Goal: Information Seeking & Learning: Check status

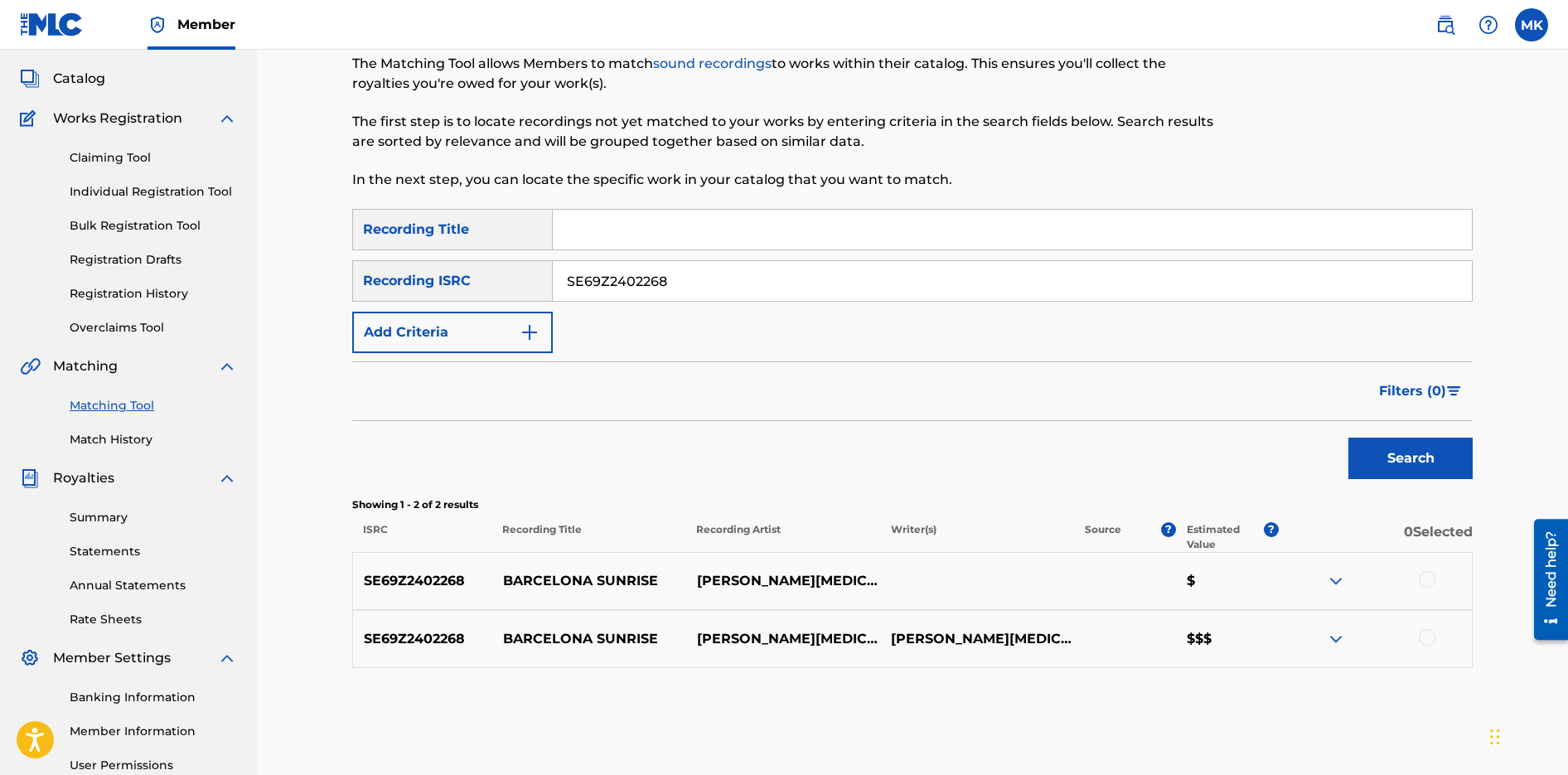
click at [79, 82] on span "Catalog" at bounding box center [80, 79] width 53 height 20
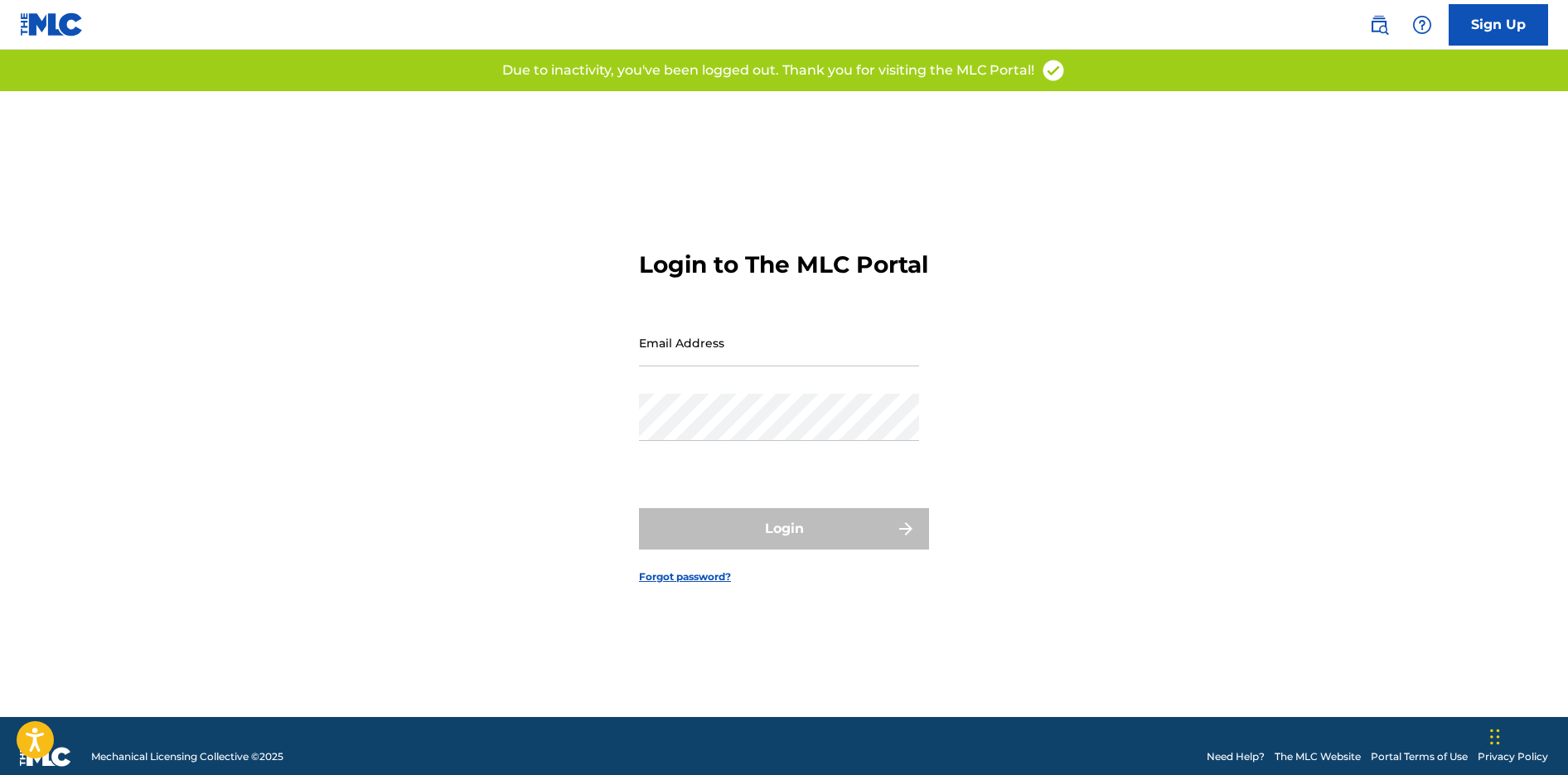
click at [721, 359] on input "Email Address" at bounding box center [779, 342] width 280 height 47
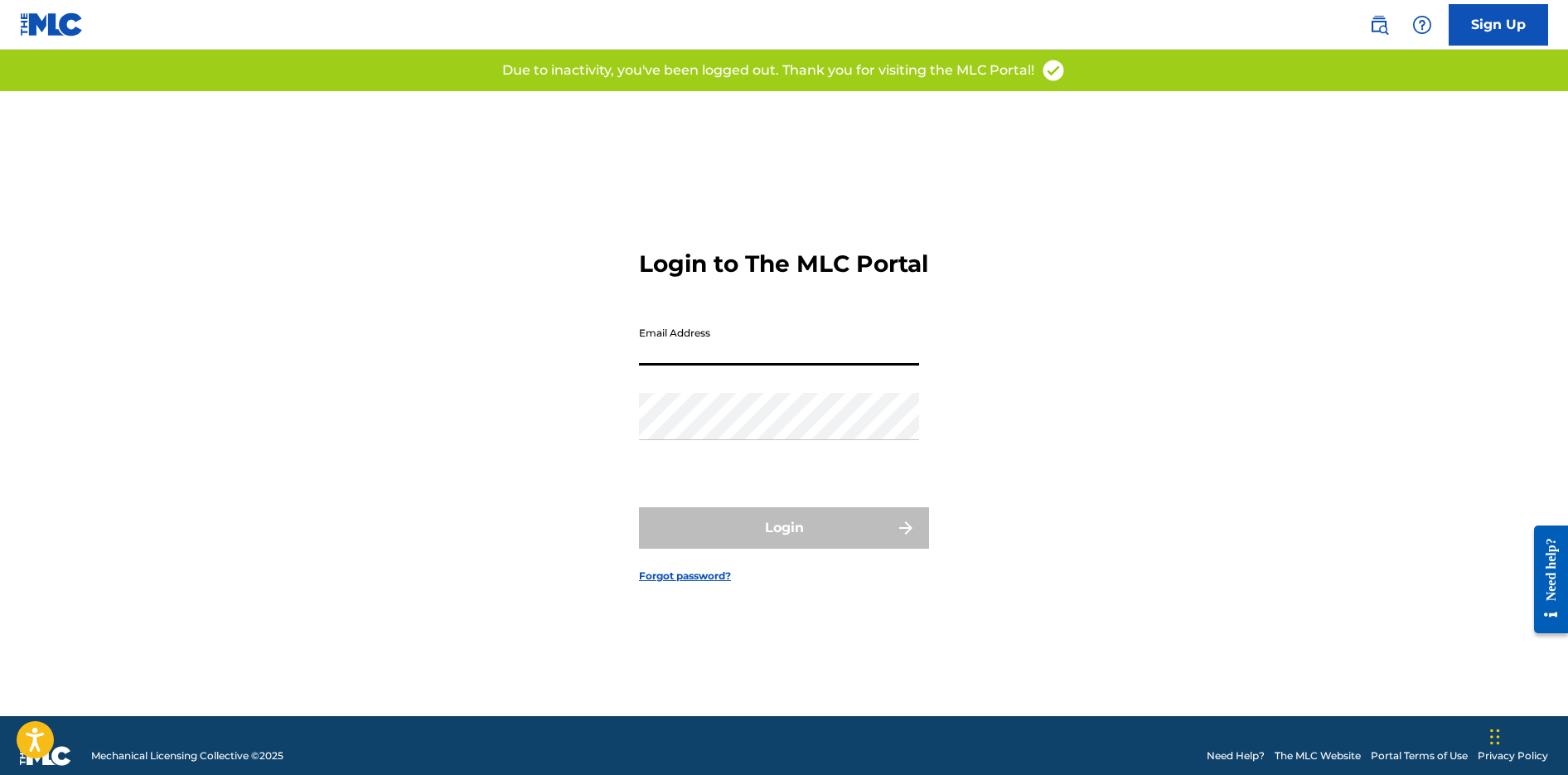
click at [721, 359] on input "Email Address" at bounding box center [779, 342] width 280 height 47
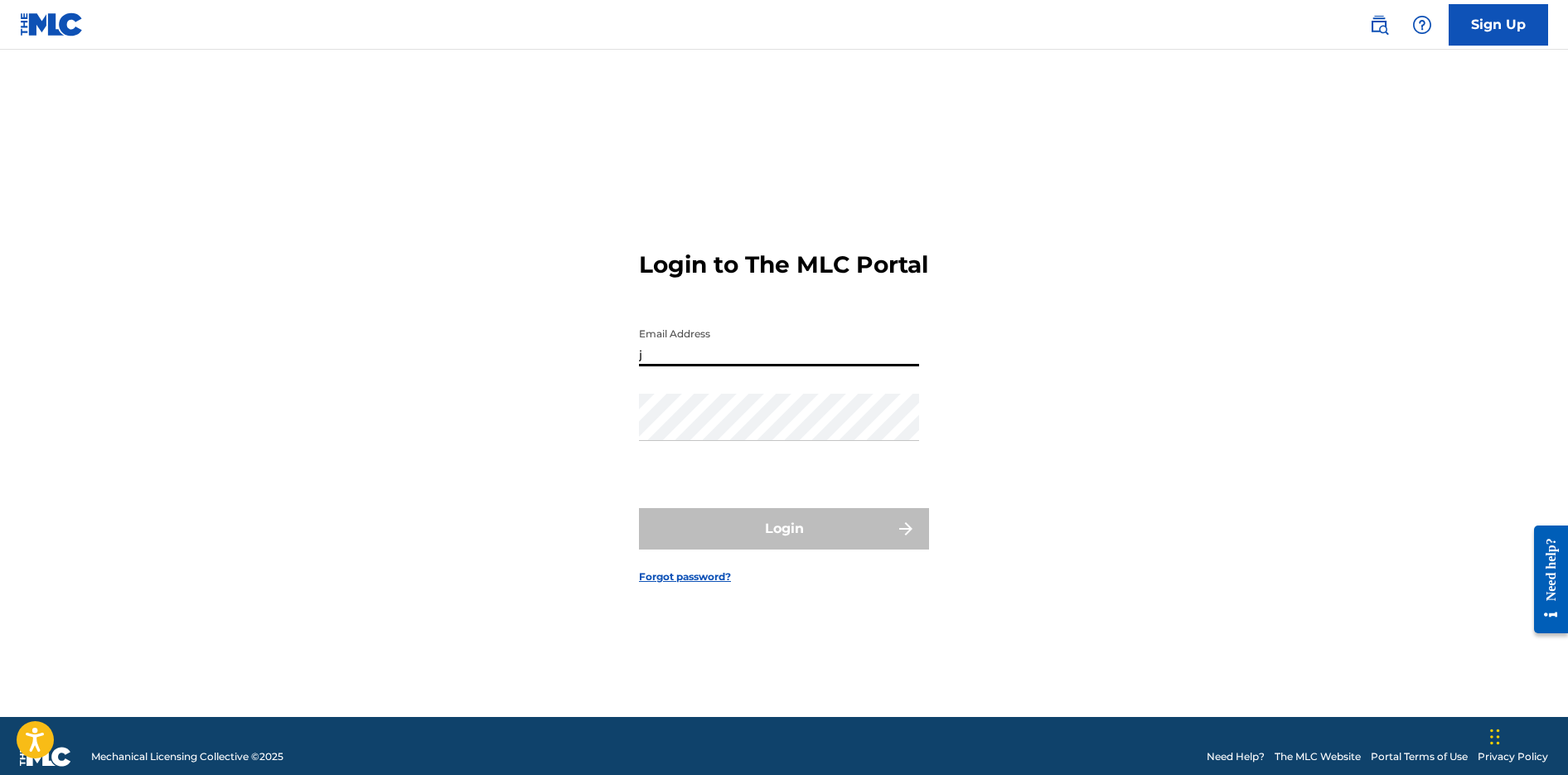
drag, startPoint x: 589, startPoint y: 367, endPoint x: 580, endPoint y: 366, distance: 9.1
click at [580, 366] on div "Login to The MLC Portal Email Address j Password Login Forgot password?" at bounding box center [784, 404] width 1160 height 626
type input "[PERSON_NAME][EMAIL_ADDRESS][DOMAIN_NAME]"
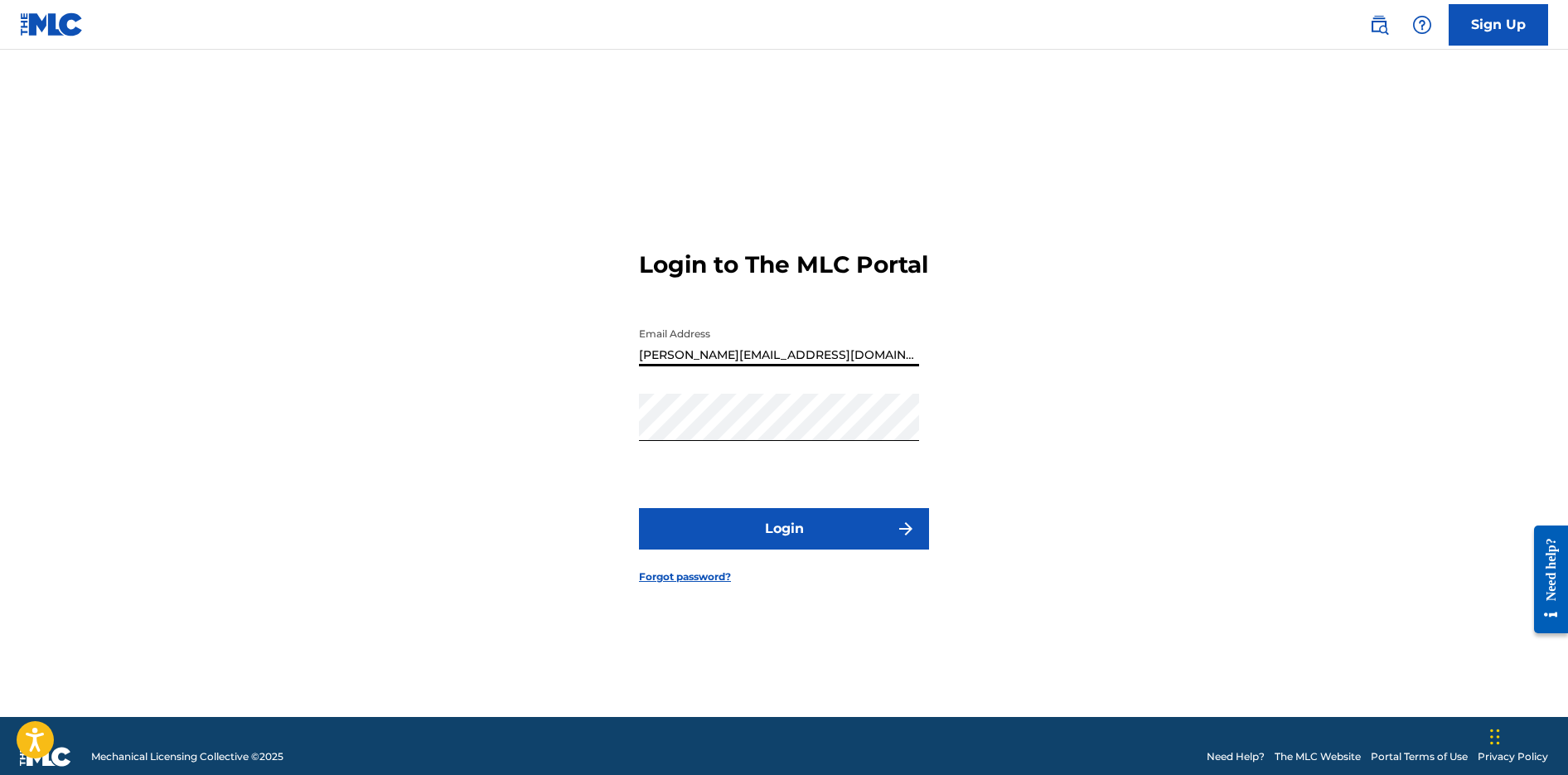
click at [639, 508] on button "Login" at bounding box center [784, 528] width 290 height 41
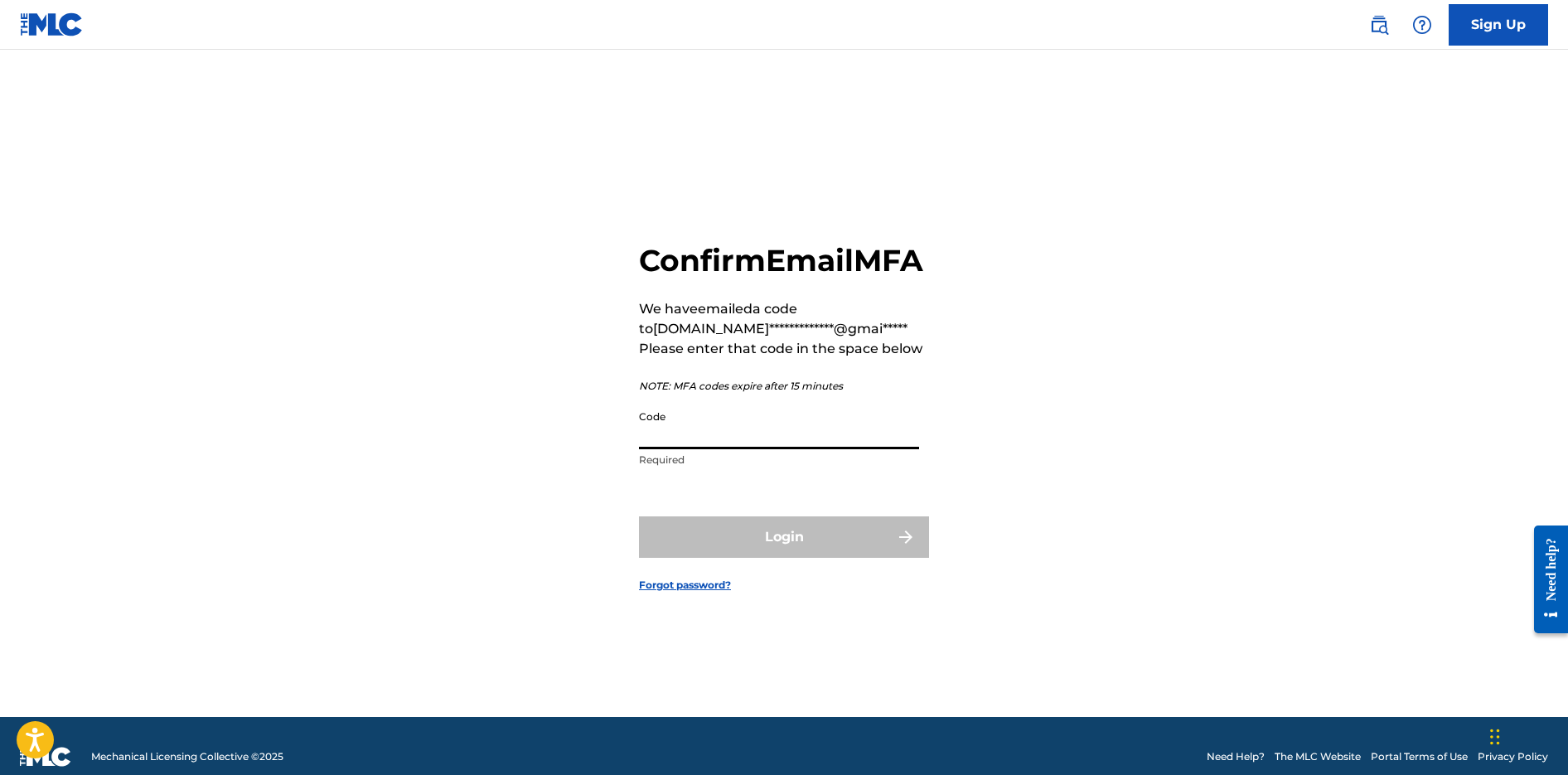
click at [737, 449] on input "Code" at bounding box center [779, 426] width 280 height 47
paste input "387308"
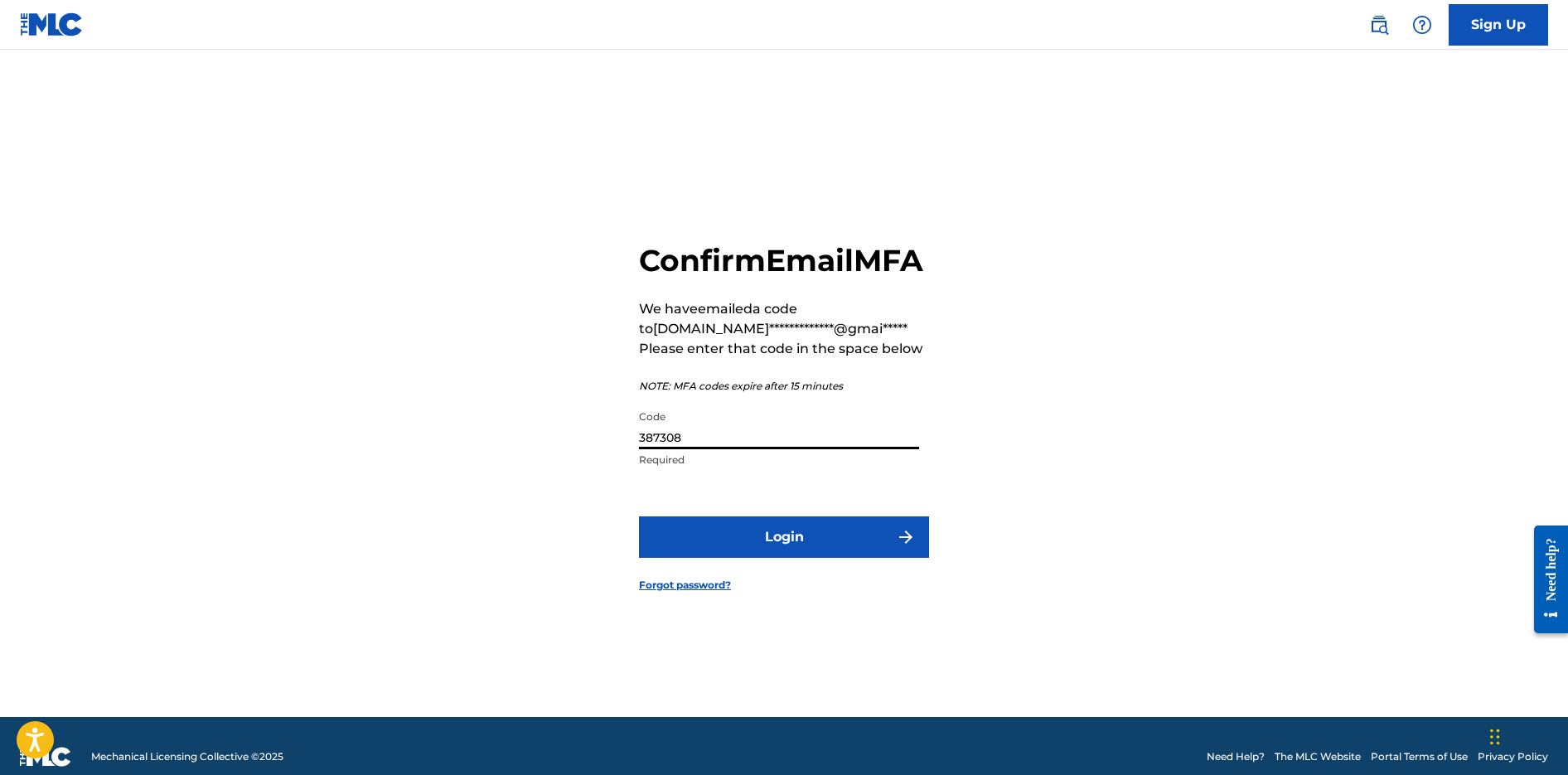
type input "387308"
click at [768, 552] on button "Login" at bounding box center [784, 537] width 290 height 41
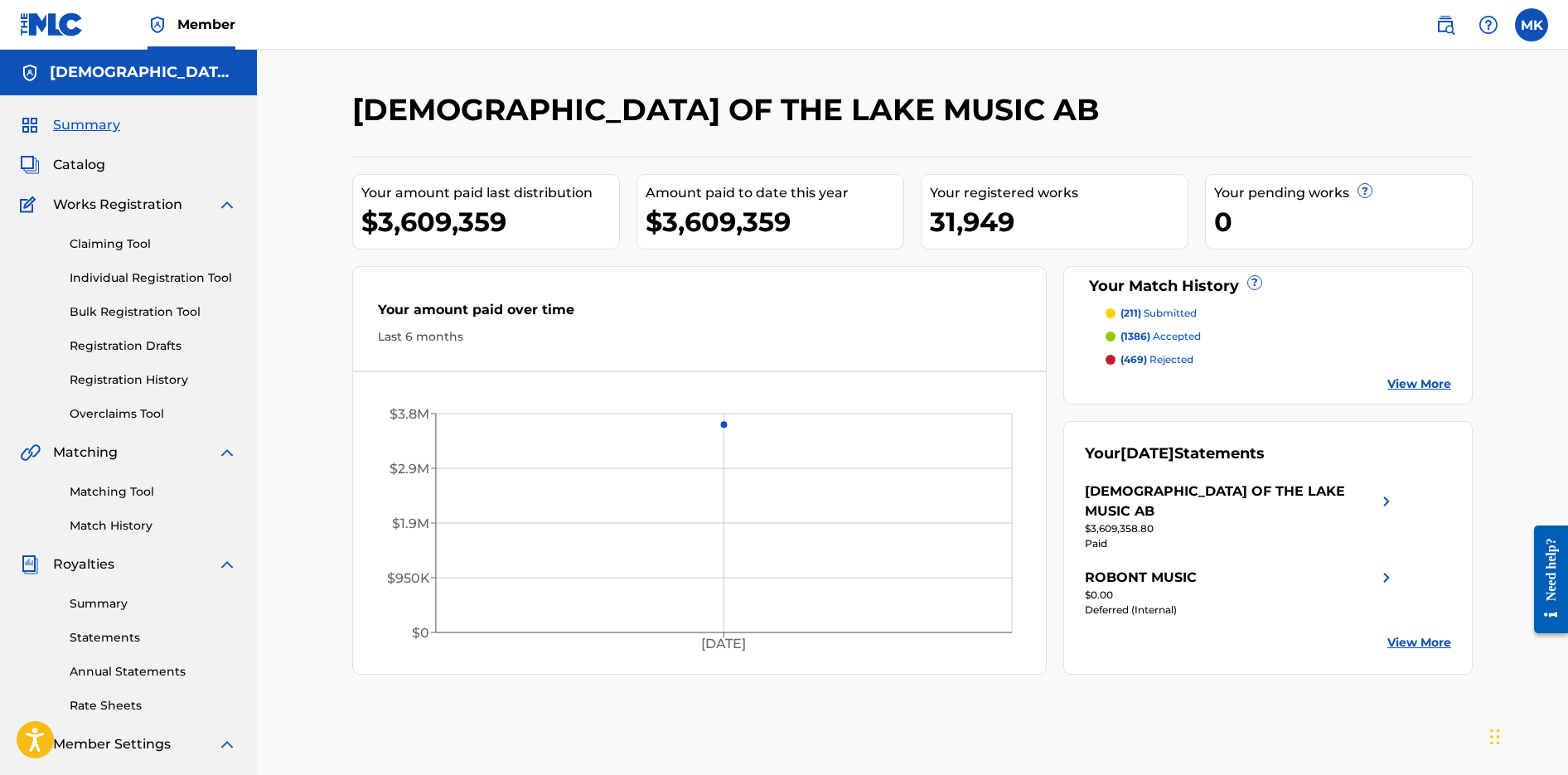
click at [84, 561] on span "Royalties" at bounding box center [84, 564] width 61 height 20
click at [109, 631] on link "Statements" at bounding box center [153, 638] width 167 height 18
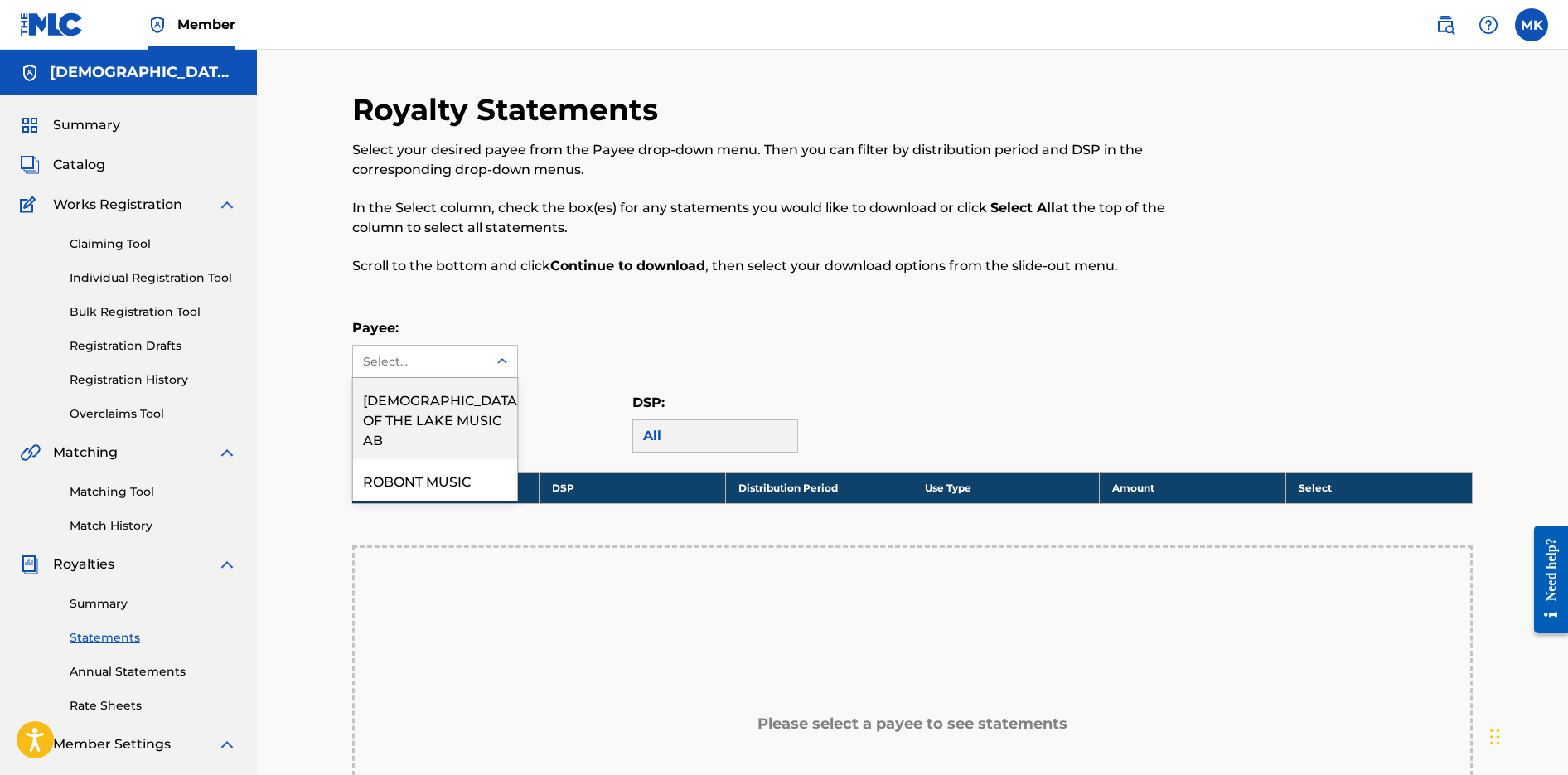
click at [504, 366] on icon at bounding box center [502, 361] width 17 height 17
click at [445, 418] on div "[DEMOGRAPHIC_DATA] OF THE LAKE MUSIC AB" at bounding box center [434, 419] width 164 height 81
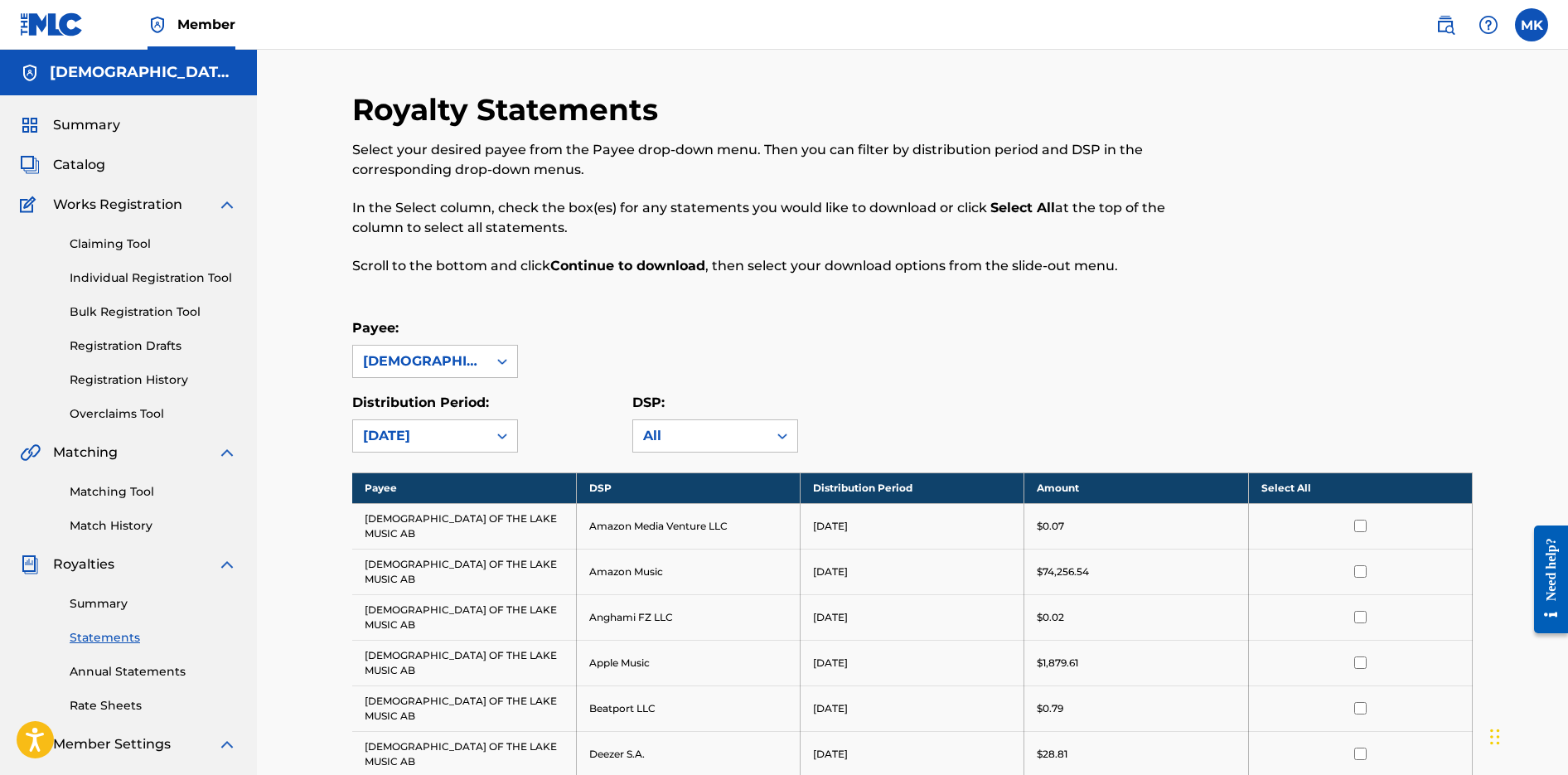
click at [97, 595] on link "Summary" at bounding box center [153, 604] width 167 height 18
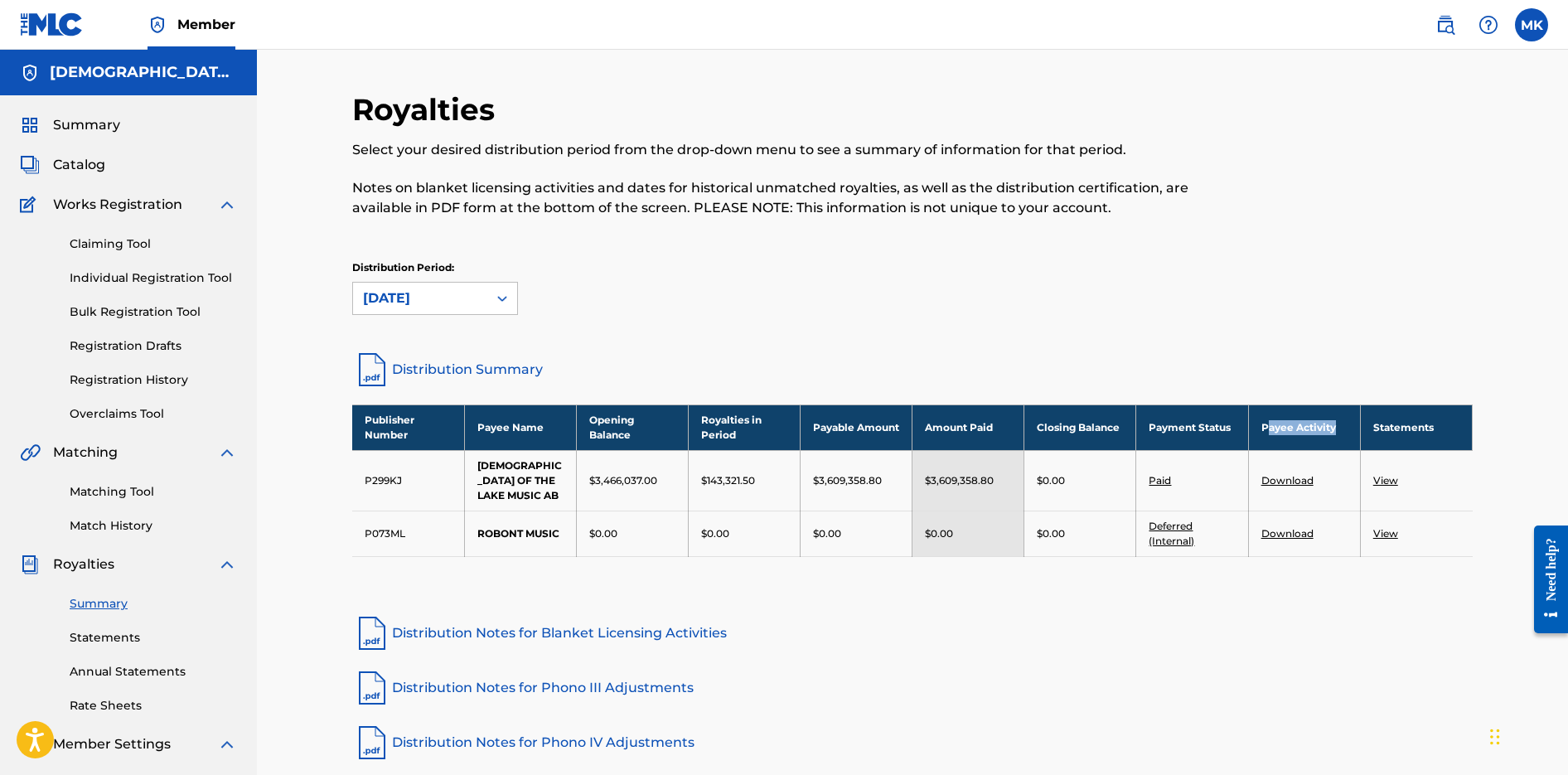
drag, startPoint x: 1316, startPoint y: 426, endPoint x: 1270, endPoint y: 427, distance: 46.0
click at [1270, 427] on th "Payee Activity" at bounding box center [1304, 427] width 112 height 46
drag, startPoint x: 1431, startPoint y: 428, endPoint x: 1412, endPoint y: 429, distance: 19.0
click at [1413, 429] on th "Statements" at bounding box center [1416, 427] width 112 height 46
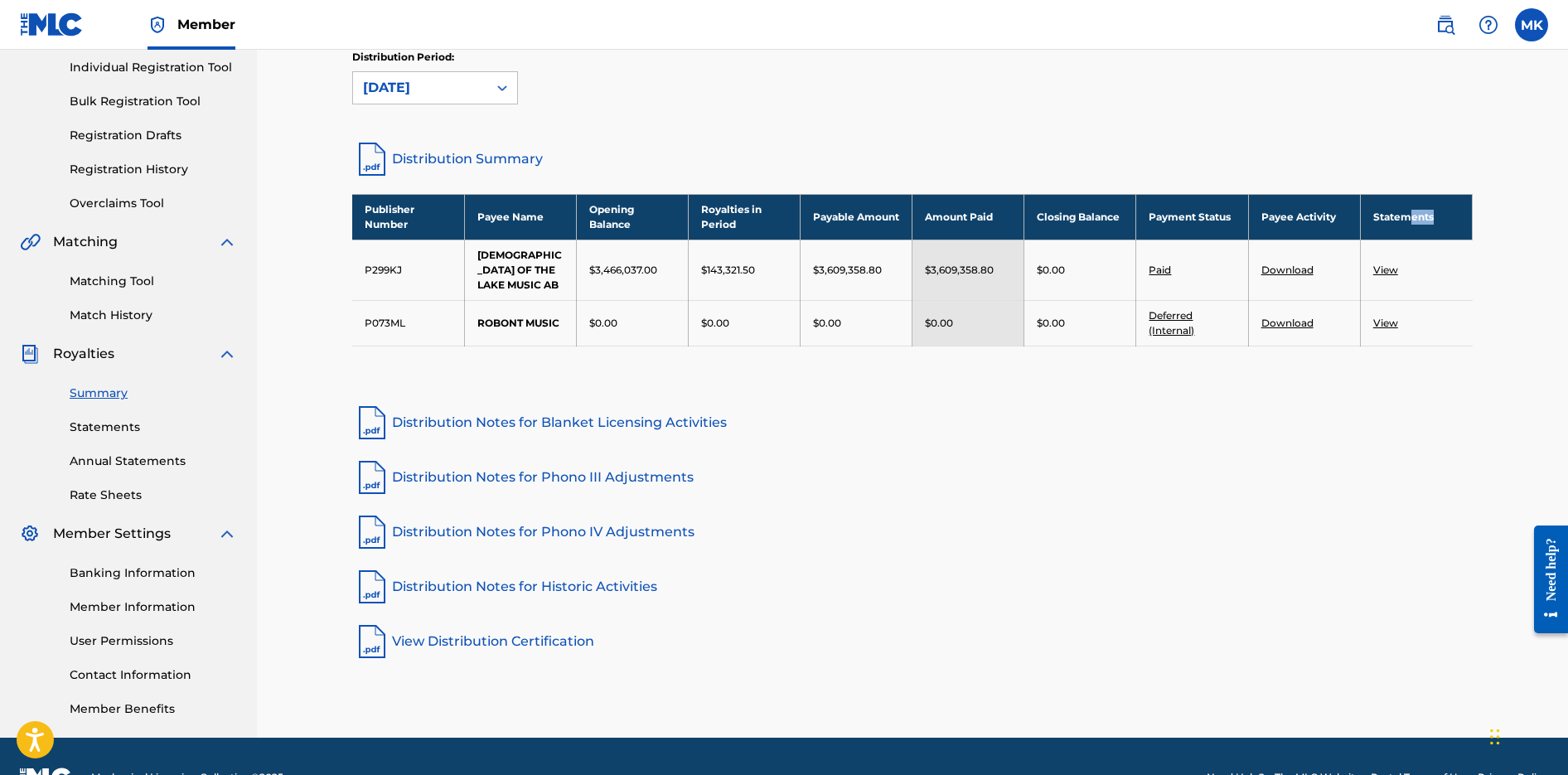
scroll to position [217, 0]
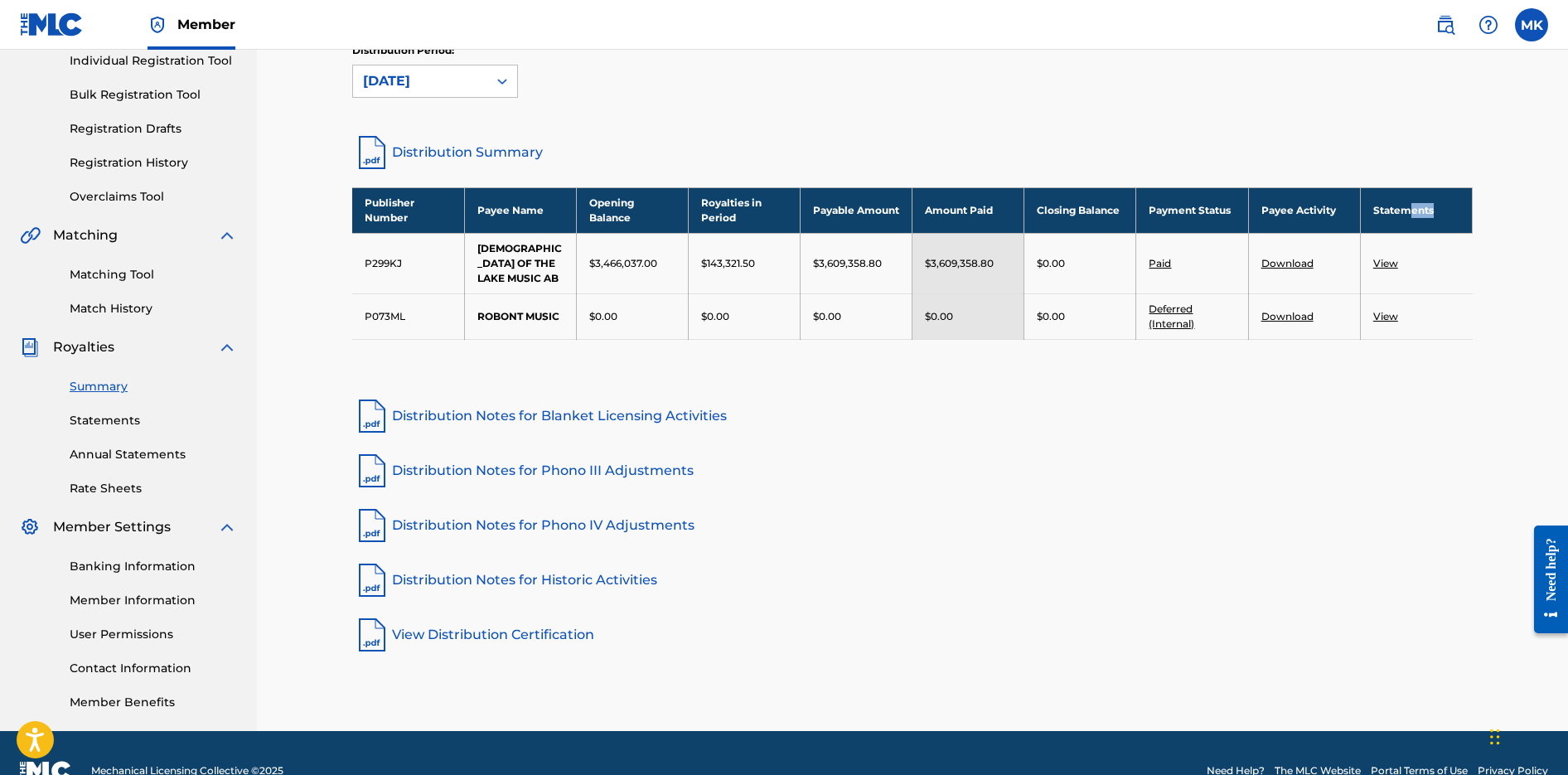
click at [506, 628] on link "View Distribution Certification" at bounding box center [912, 634] width 1121 height 39
click at [877, 417] on link "Distribution Notes for Blanket Licensing Activities" at bounding box center [912, 416] width 1121 height 39
click at [1387, 257] on link "View" at bounding box center [1386, 263] width 25 height 12
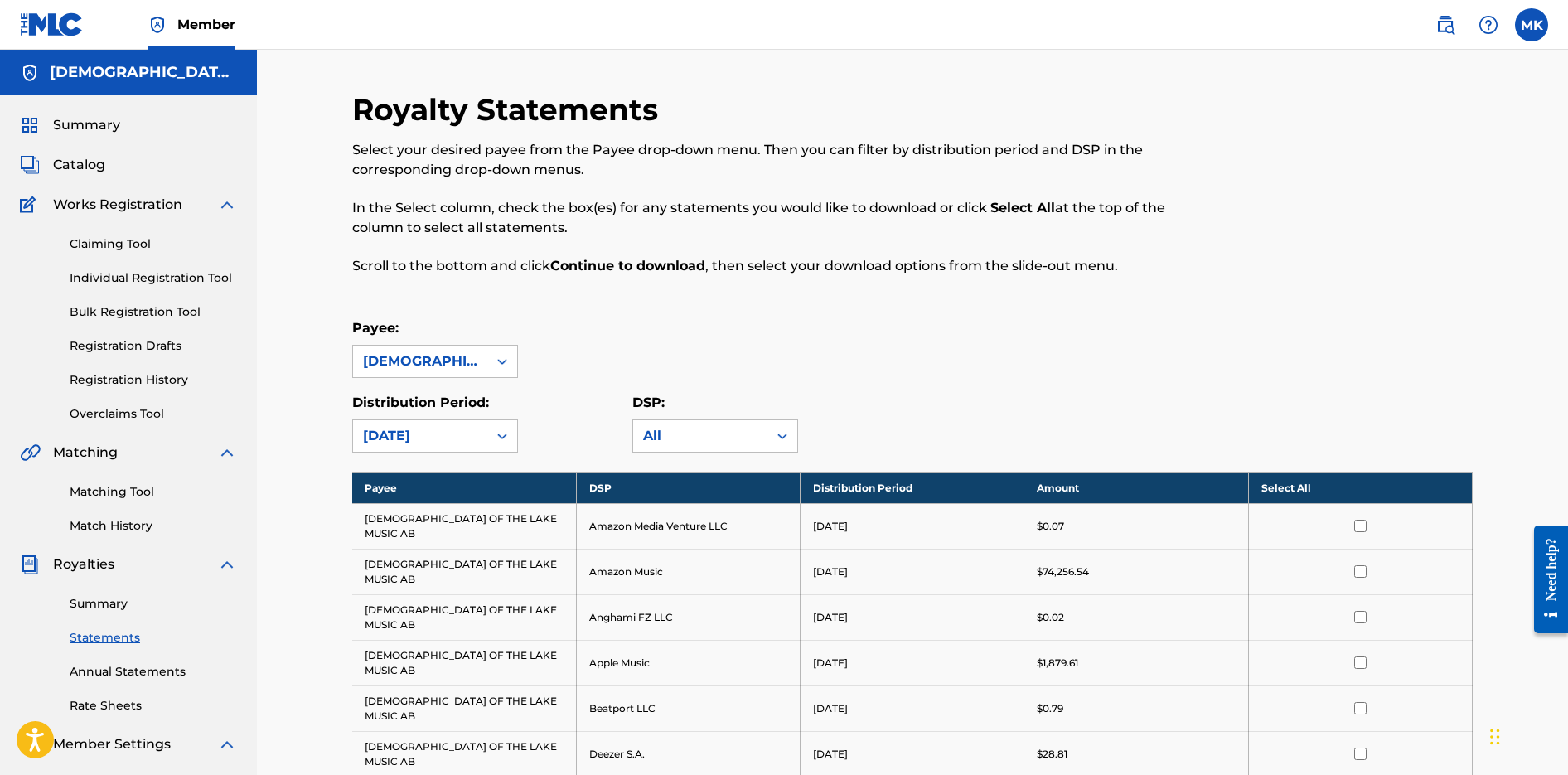
scroll to position [6, 0]
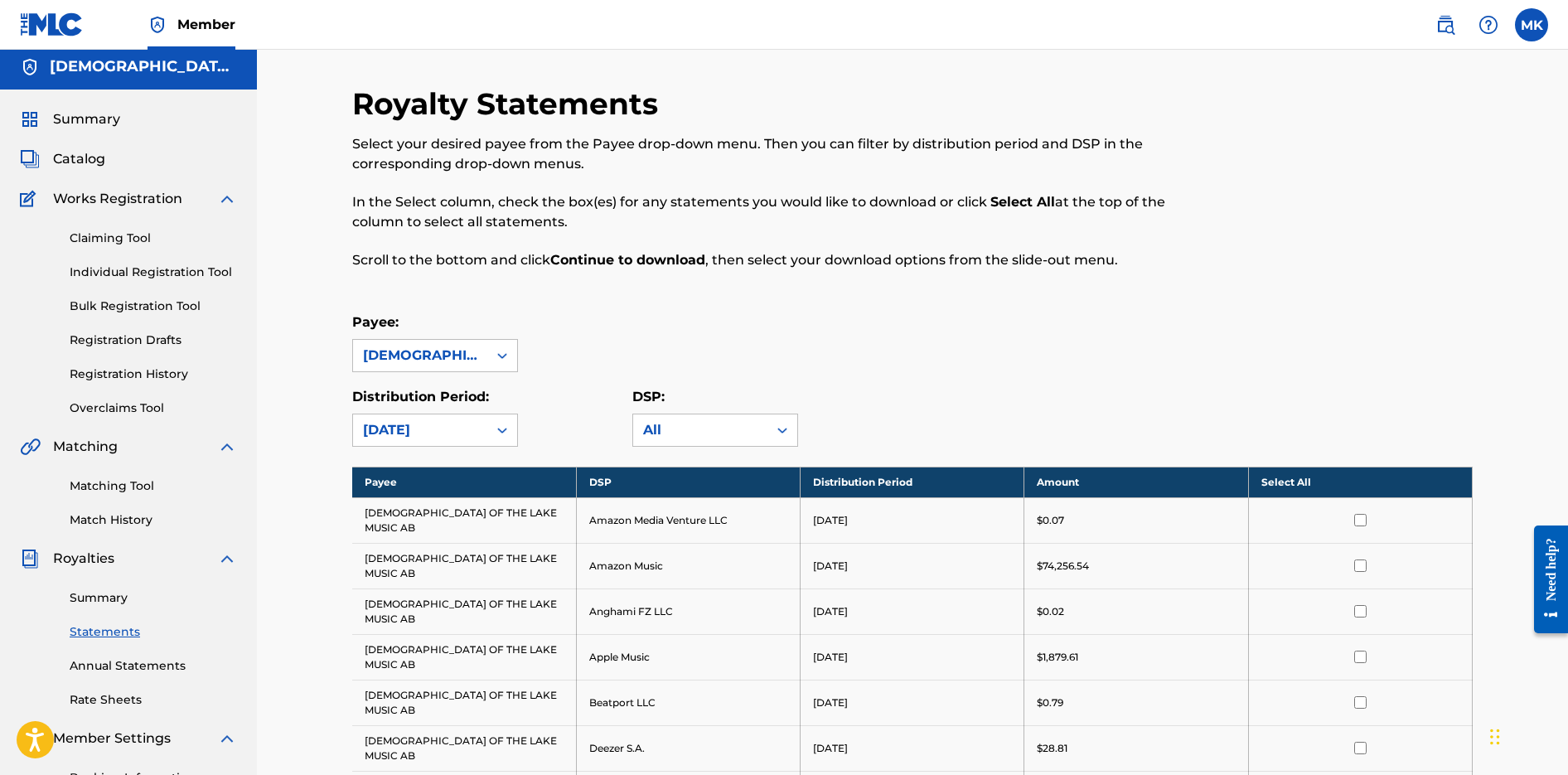
click at [105, 601] on link "Summary" at bounding box center [153, 598] width 167 height 18
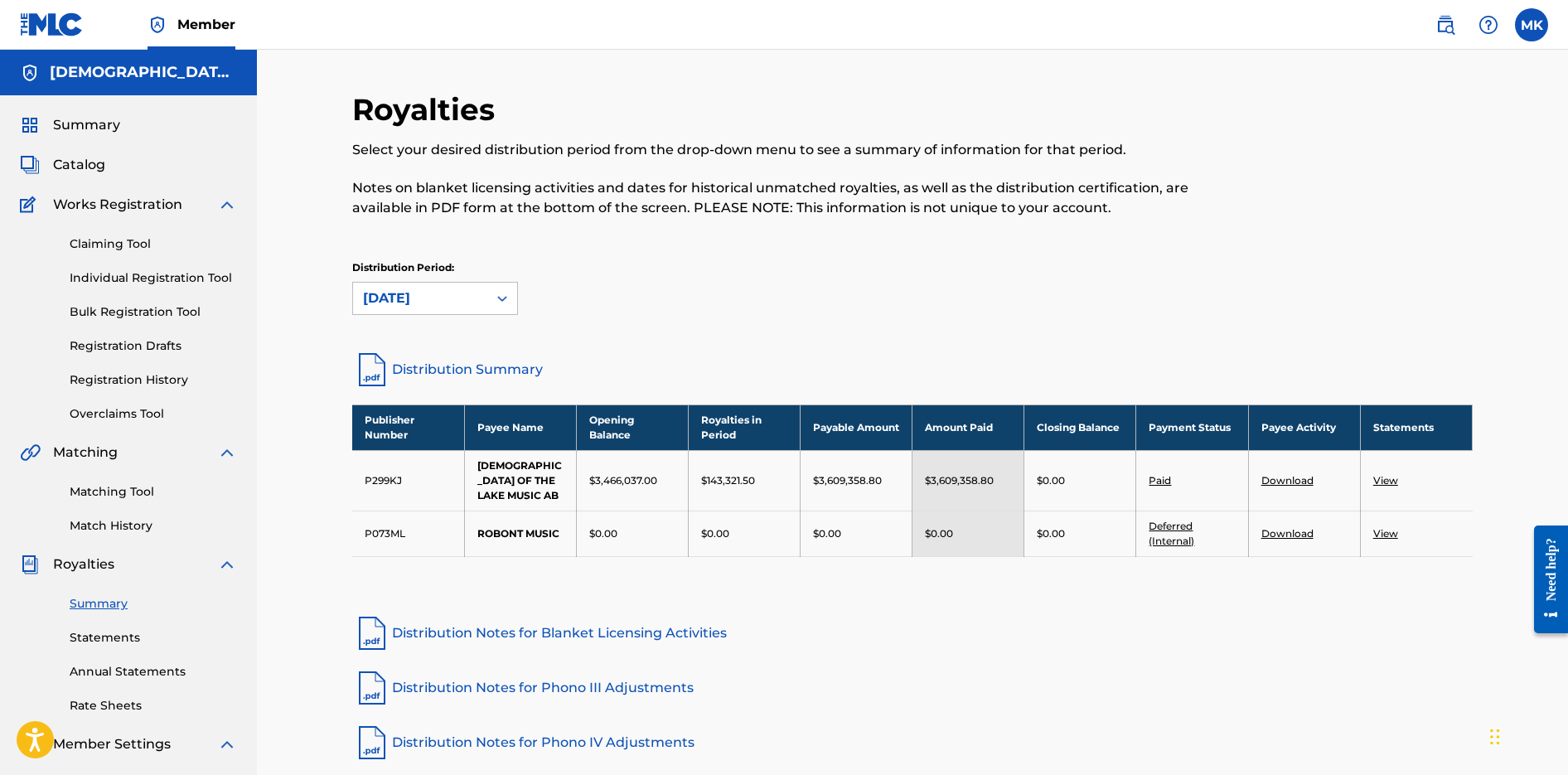
click at [1262, 476] on link "Download" at bounding box center [1288, 480] width 53 height 12
click at [1159, 474] on link "Paid" at bounding box center [1160, 480] width 23 height 12
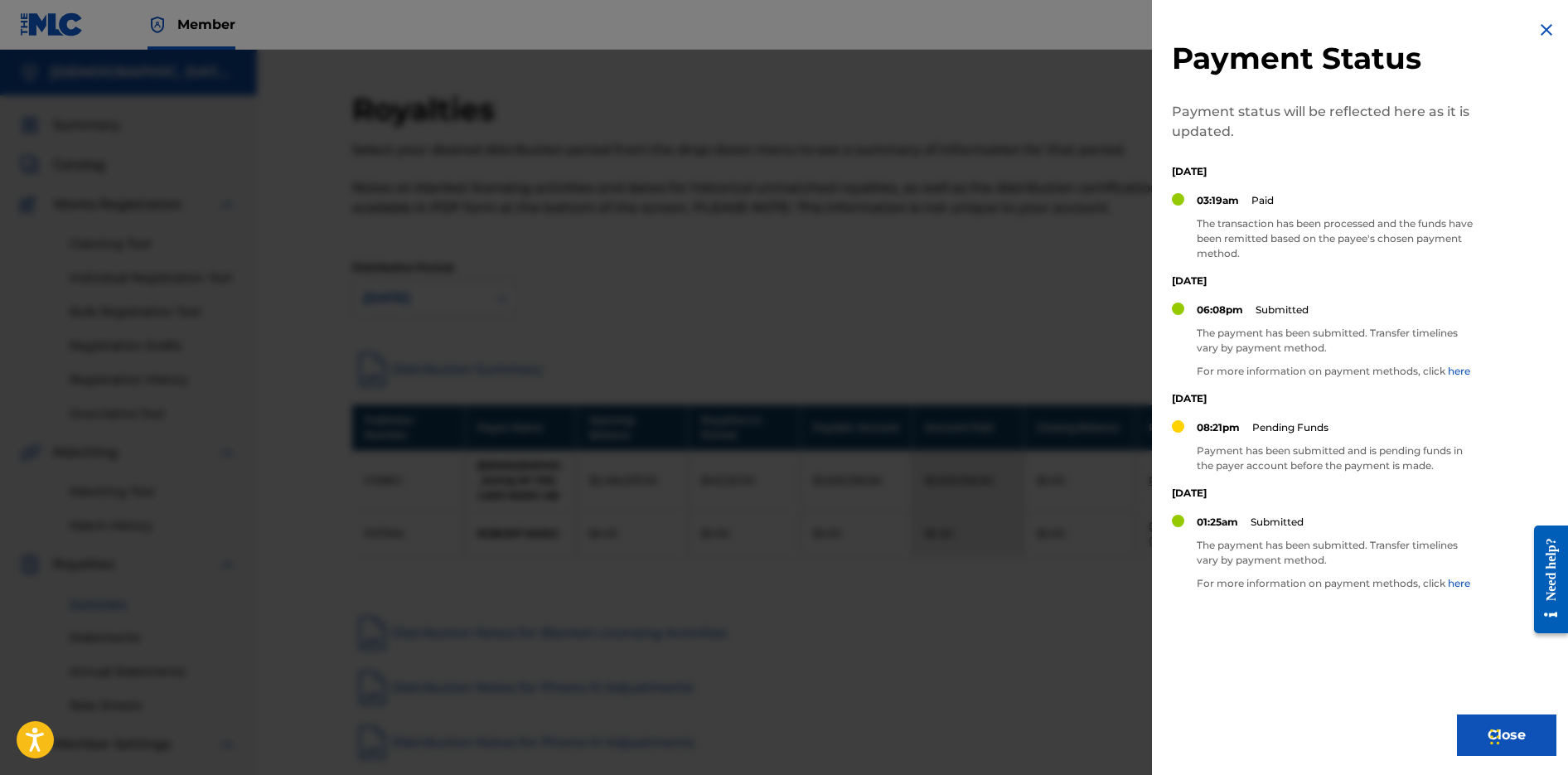
scroll to position [1, 0]
click at [1536, 26] on img at bounding box center [1546, 30] width 20 height 20
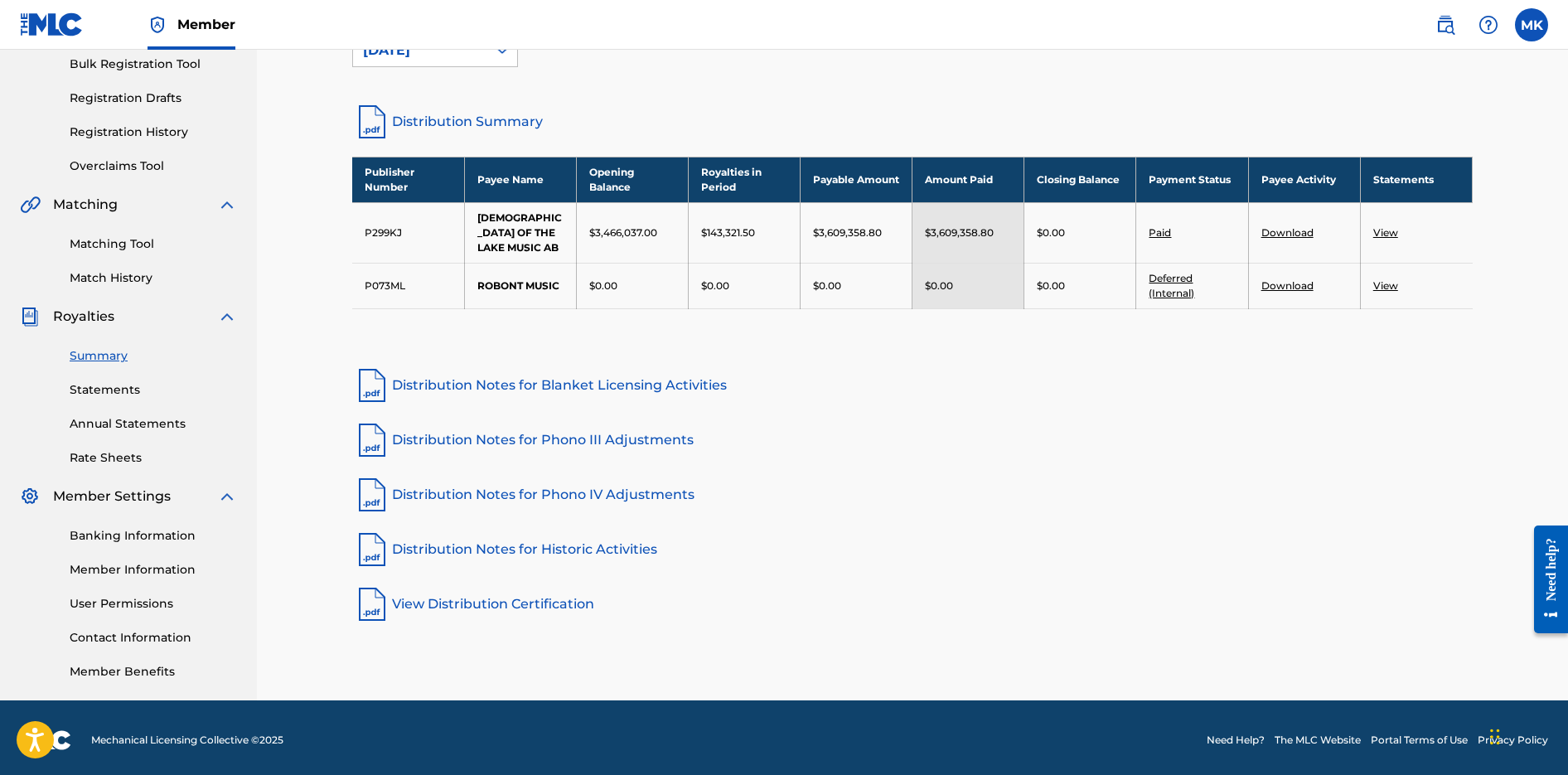
scroll to position [253, 0]
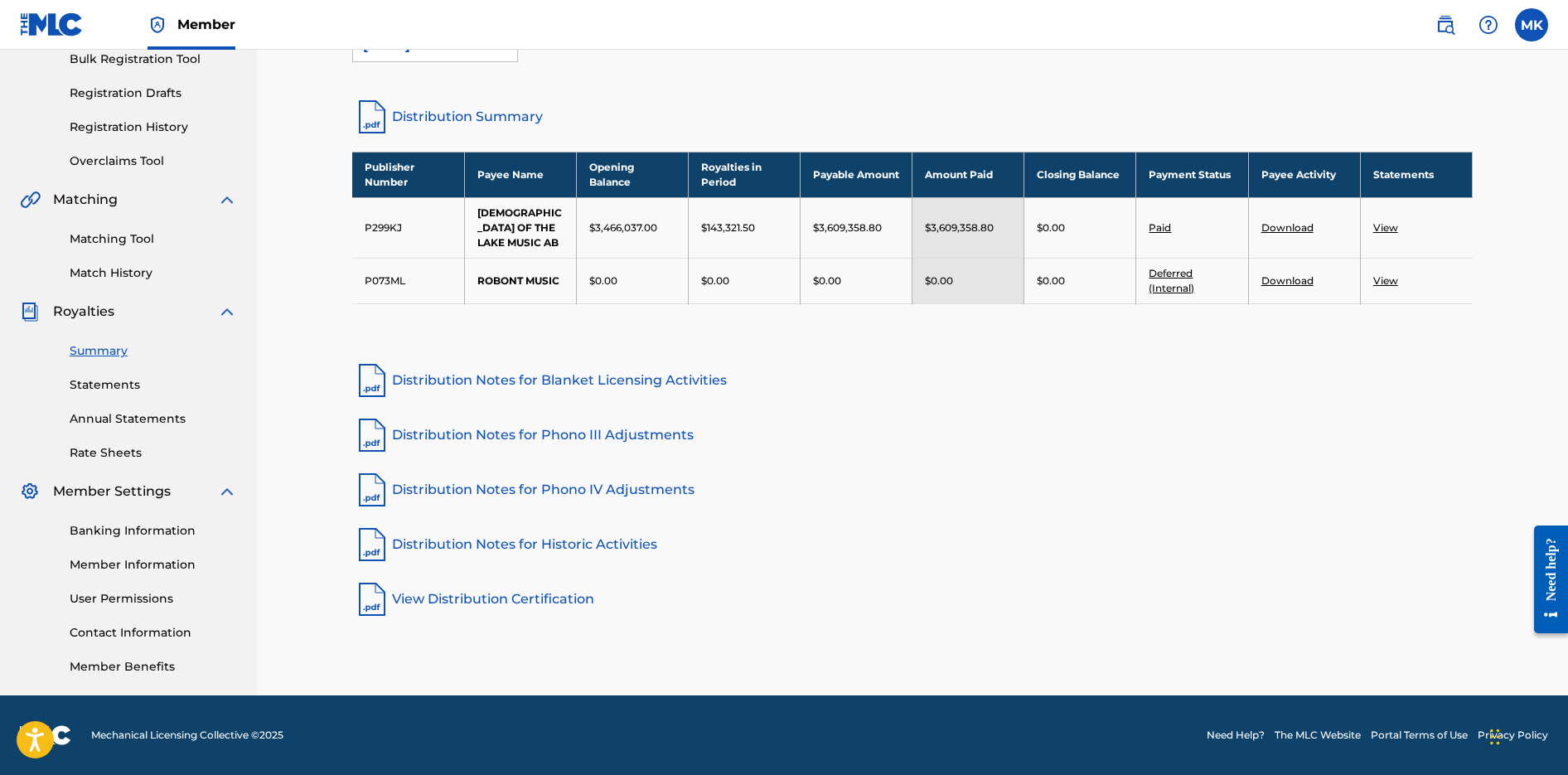
click at [97, 423] on link "Annual Statements" at bounding box center [153, 419] width 167 height 18
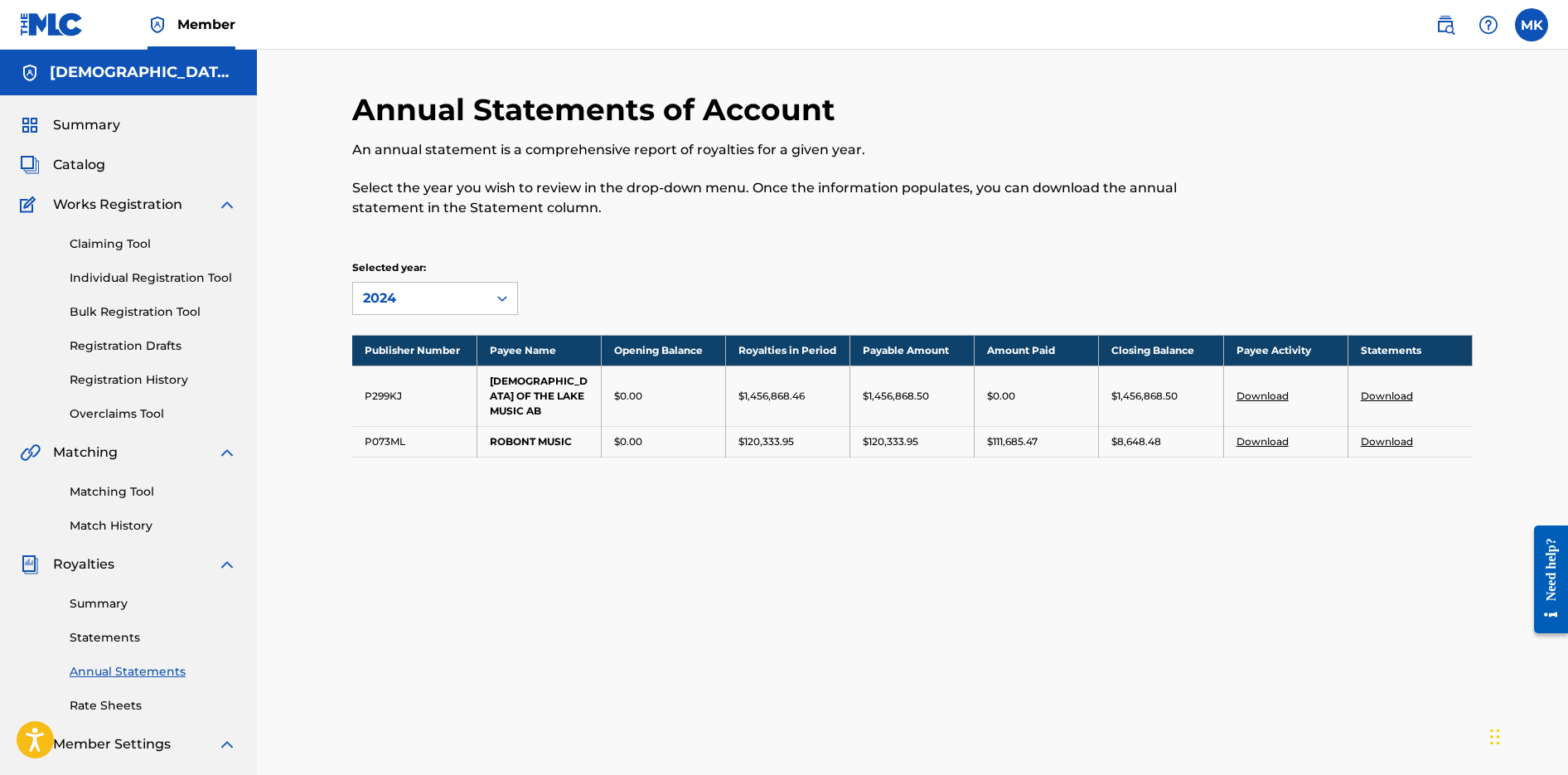
click at [1260, 390] on link "Download" at bounding box center [1262, 396] width 53 height 12
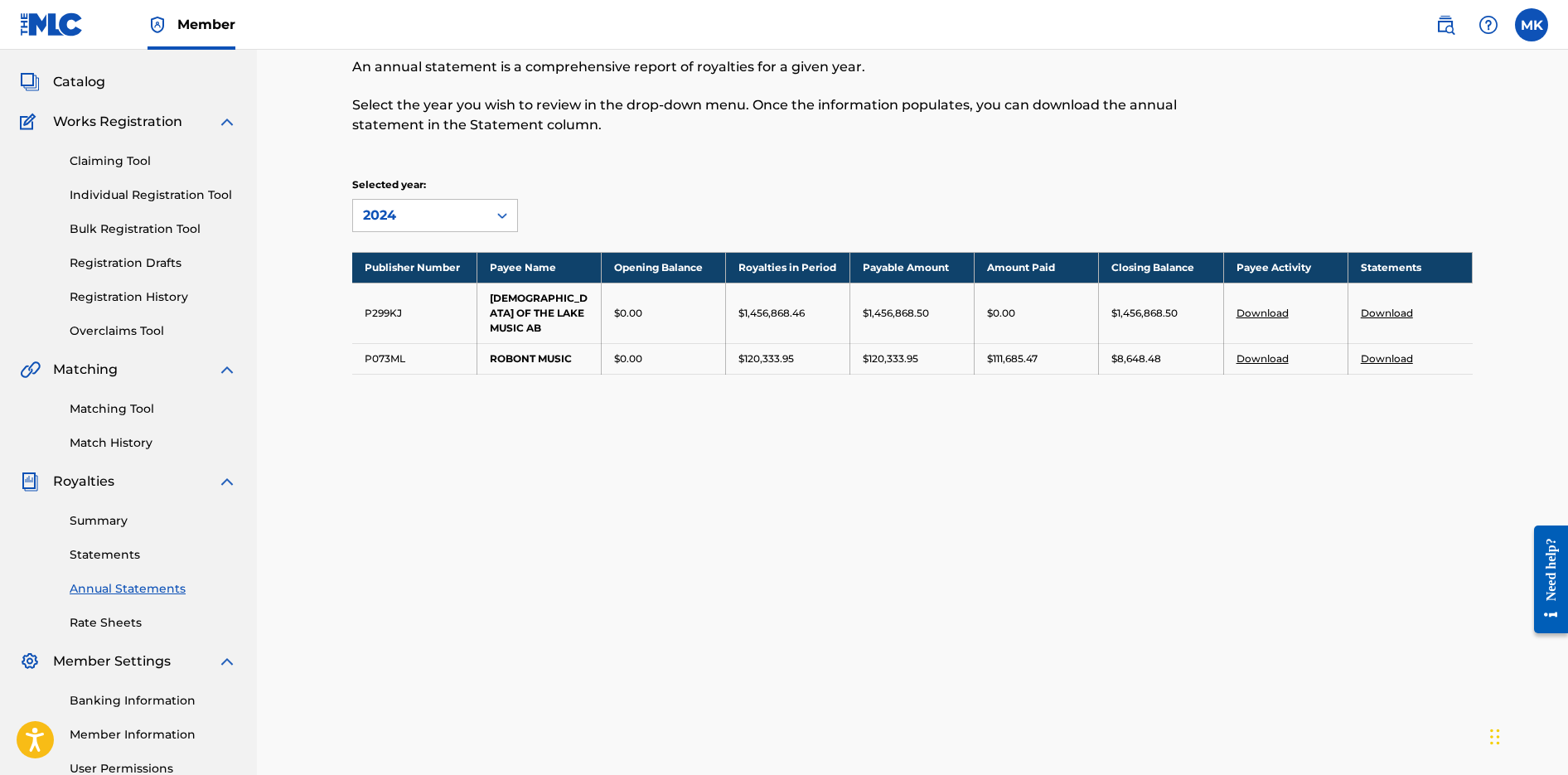
scroll to position [96, 0]
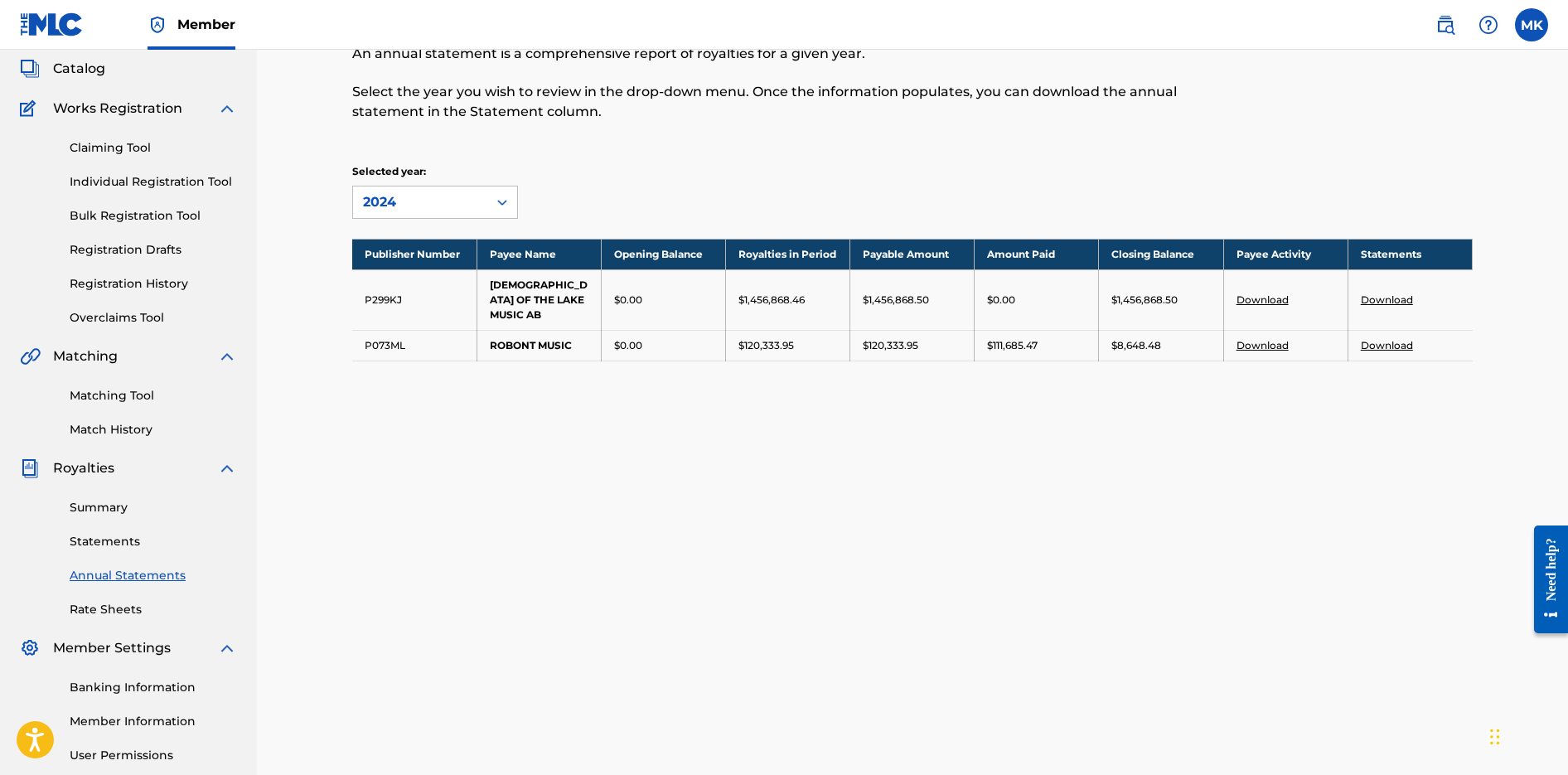
click at [96, 510] on link "Summary" at bounding box center [153, 508] width 167 height 18
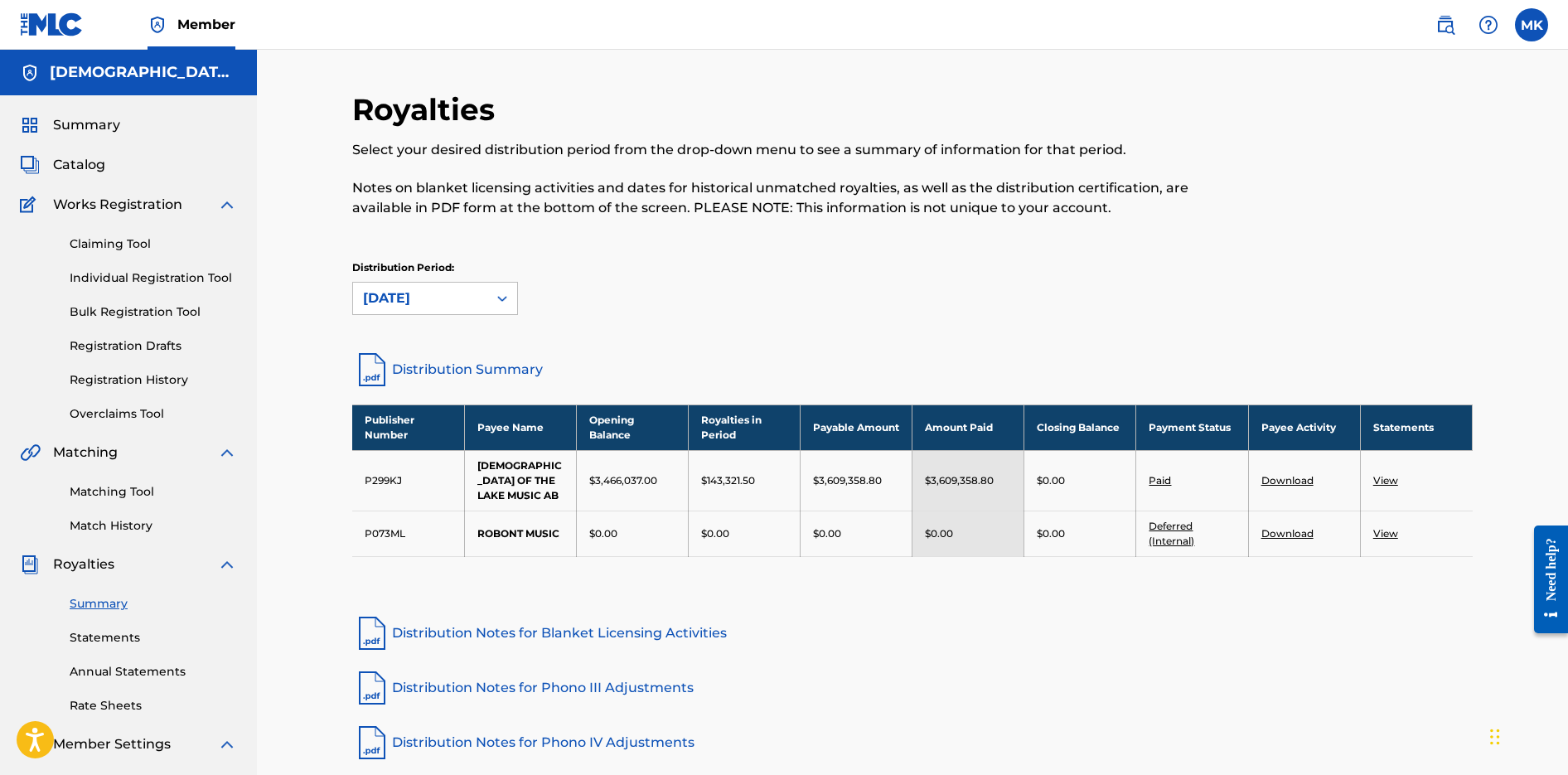
click at [92, 123] on span "Summary" at bounding box center [87, 125] width 67 height 20
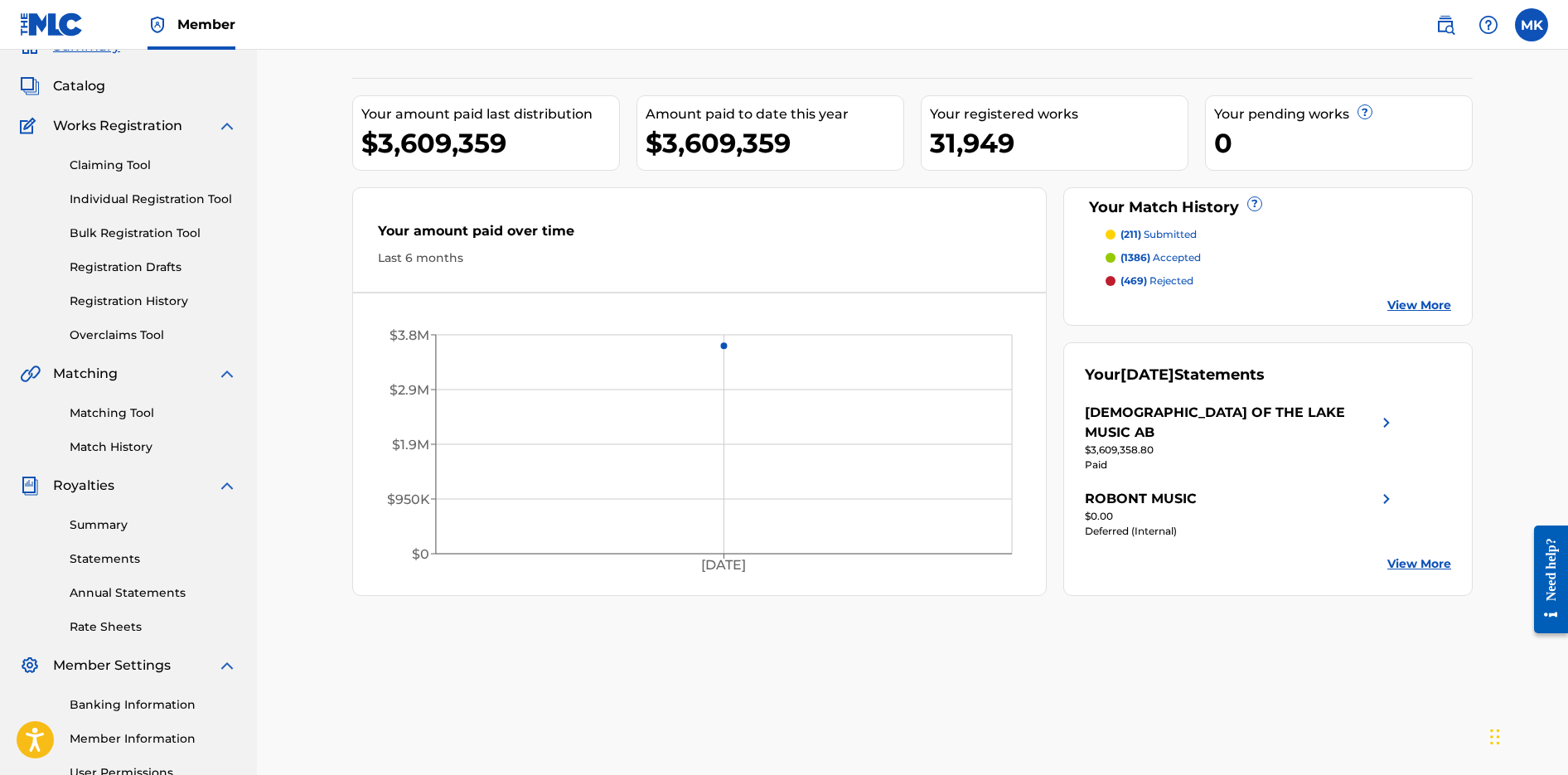
scroll to position [103, 0]
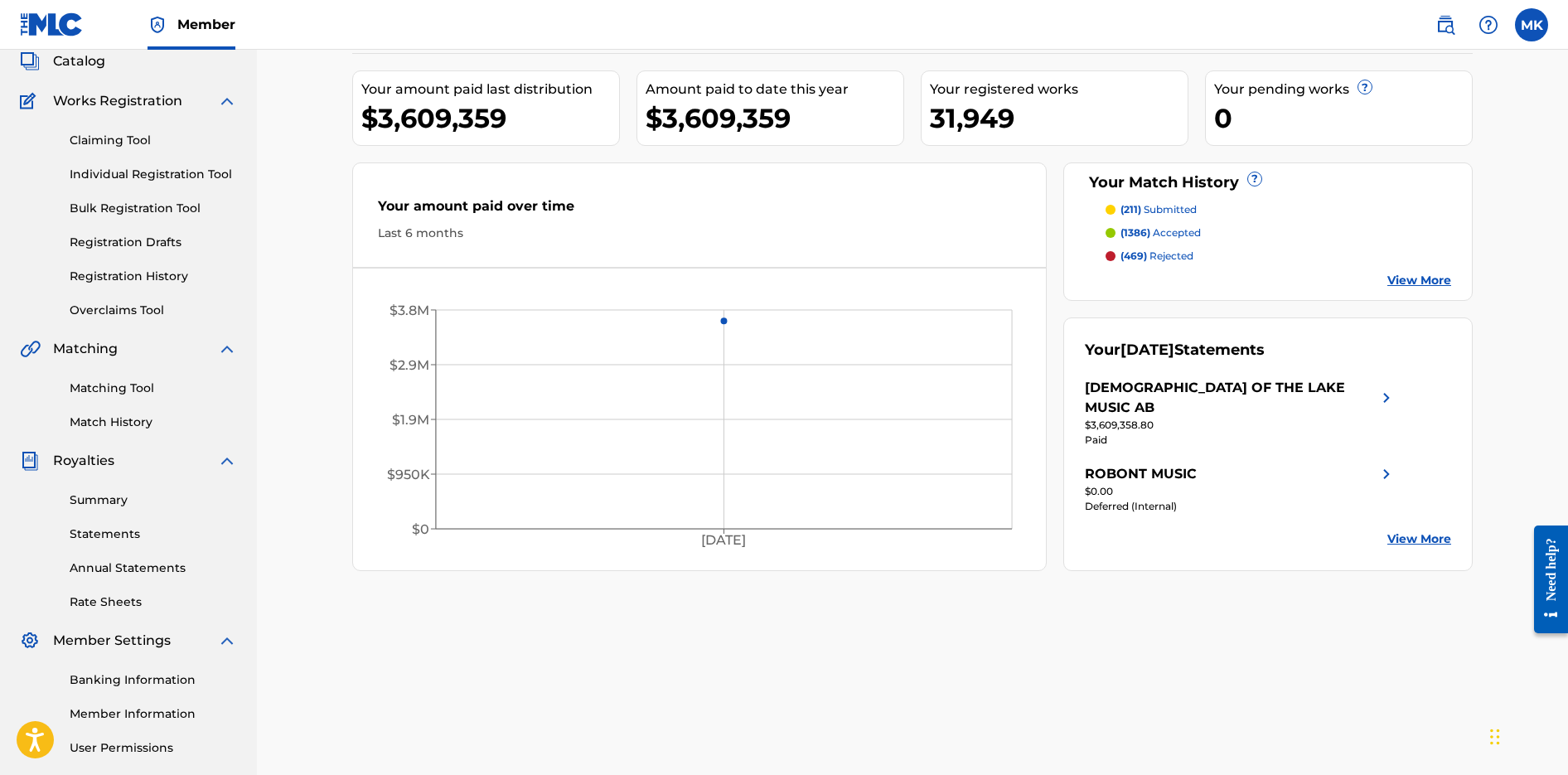
click at [1415, 531] on link "View More" at bounding box center [1419, 539] width 64 height 18
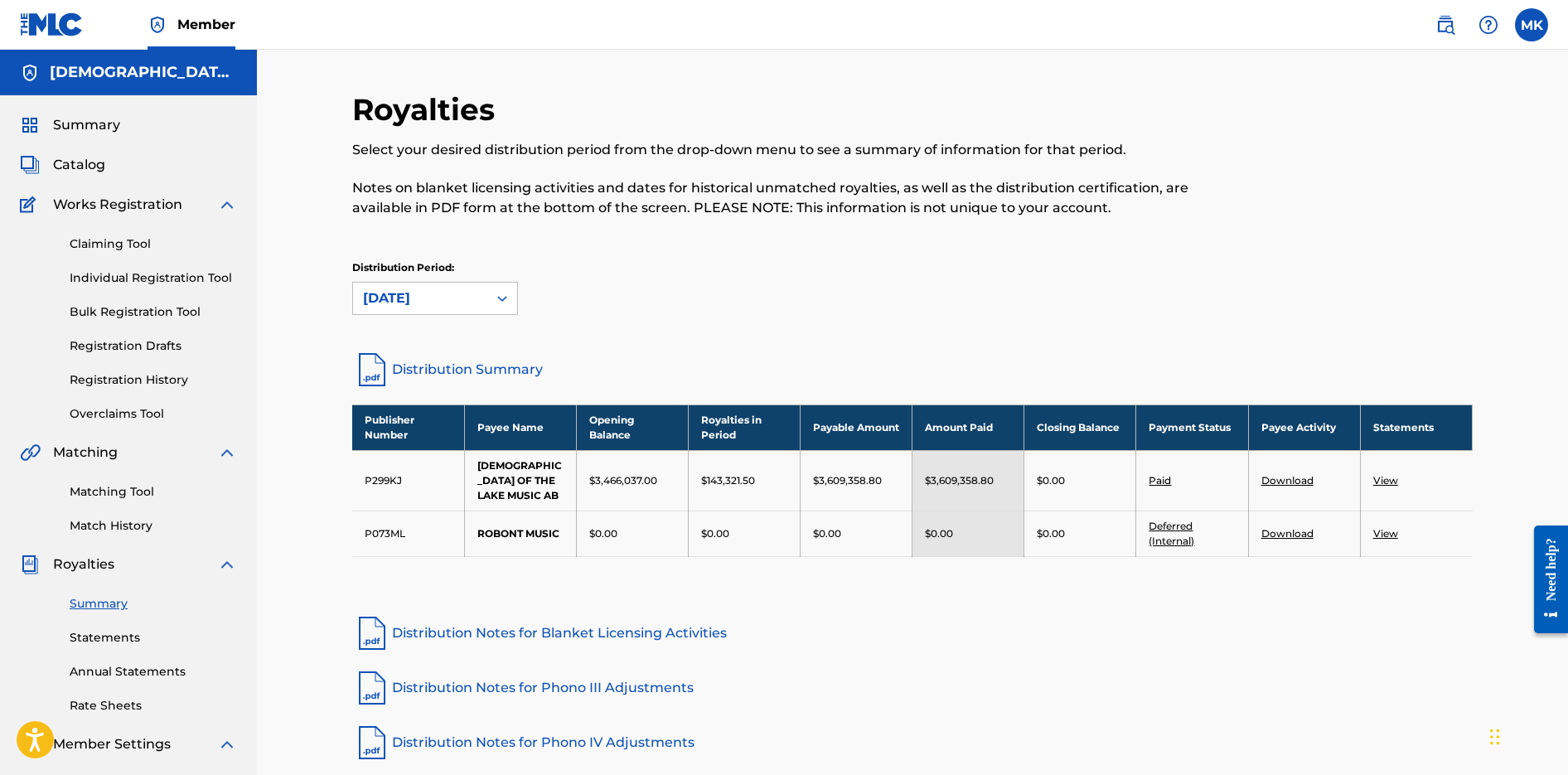
click at [445, 360] on link "Distribution Summary" at bounding box center [912, 369] width 1121 height 39
click at [1218, 220] on div at bounding box center [1344, 164] width 257 height 146
click at [481, 361] on link "Distribution Summary" at bounding box center [912, 369] width 1121 height 39
click at [1300, 474] on link "Download" at bounding box center [1288, 480] width 53 height 12
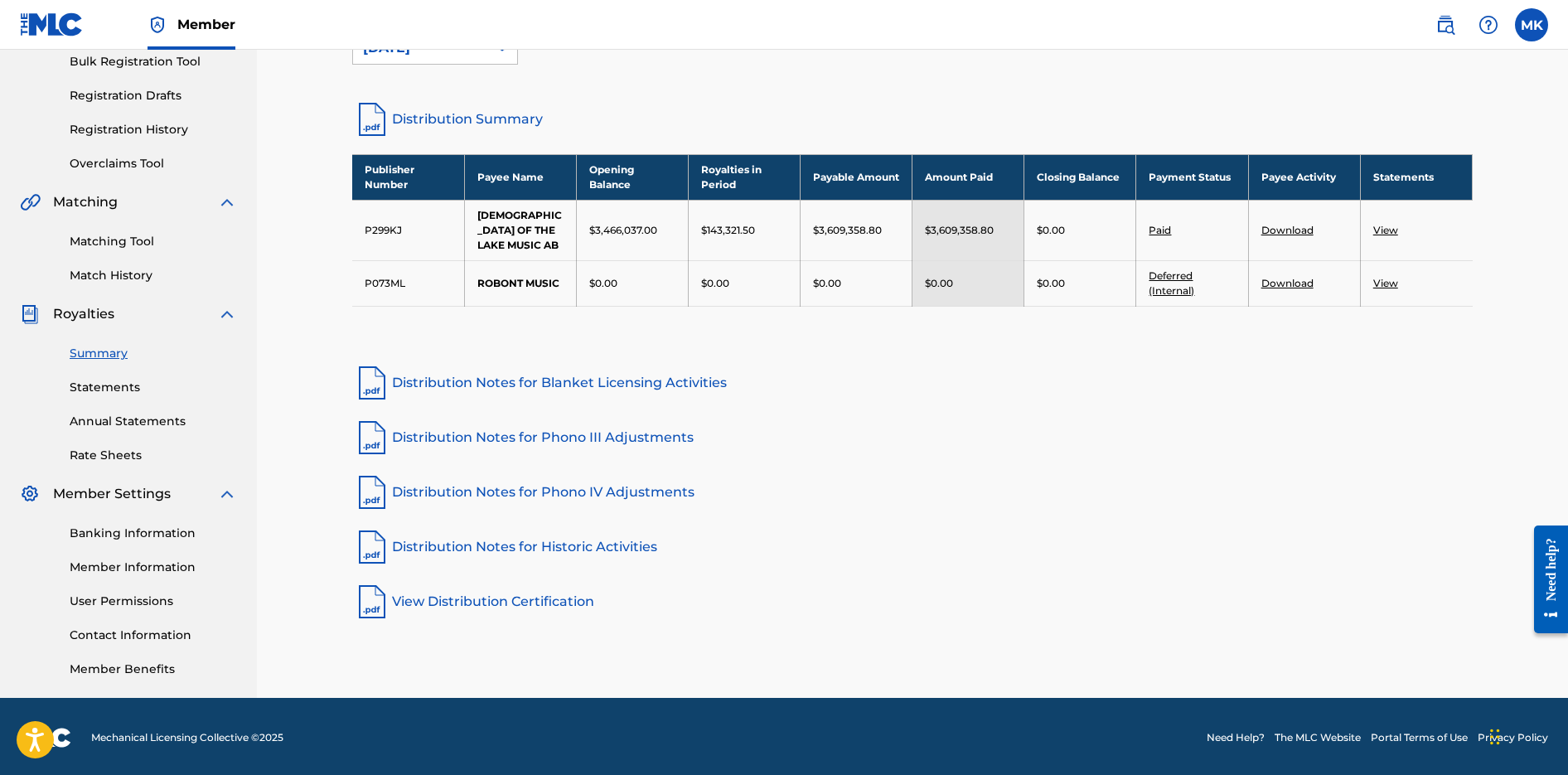
scroll to position [253, 0]
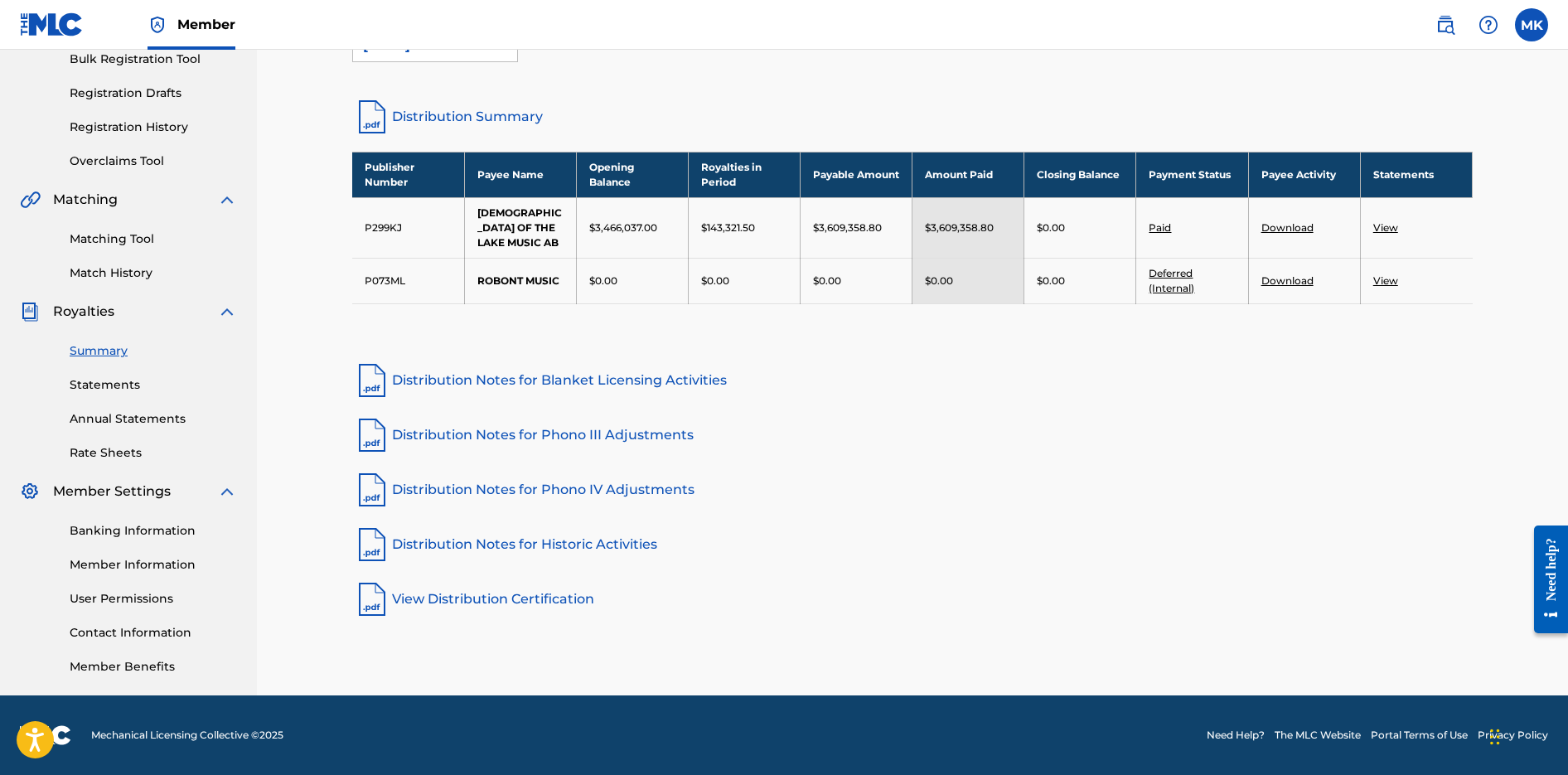
click at [123, 529] on link "Banking Information" at bounding box center [153, 531] width 167 height 18
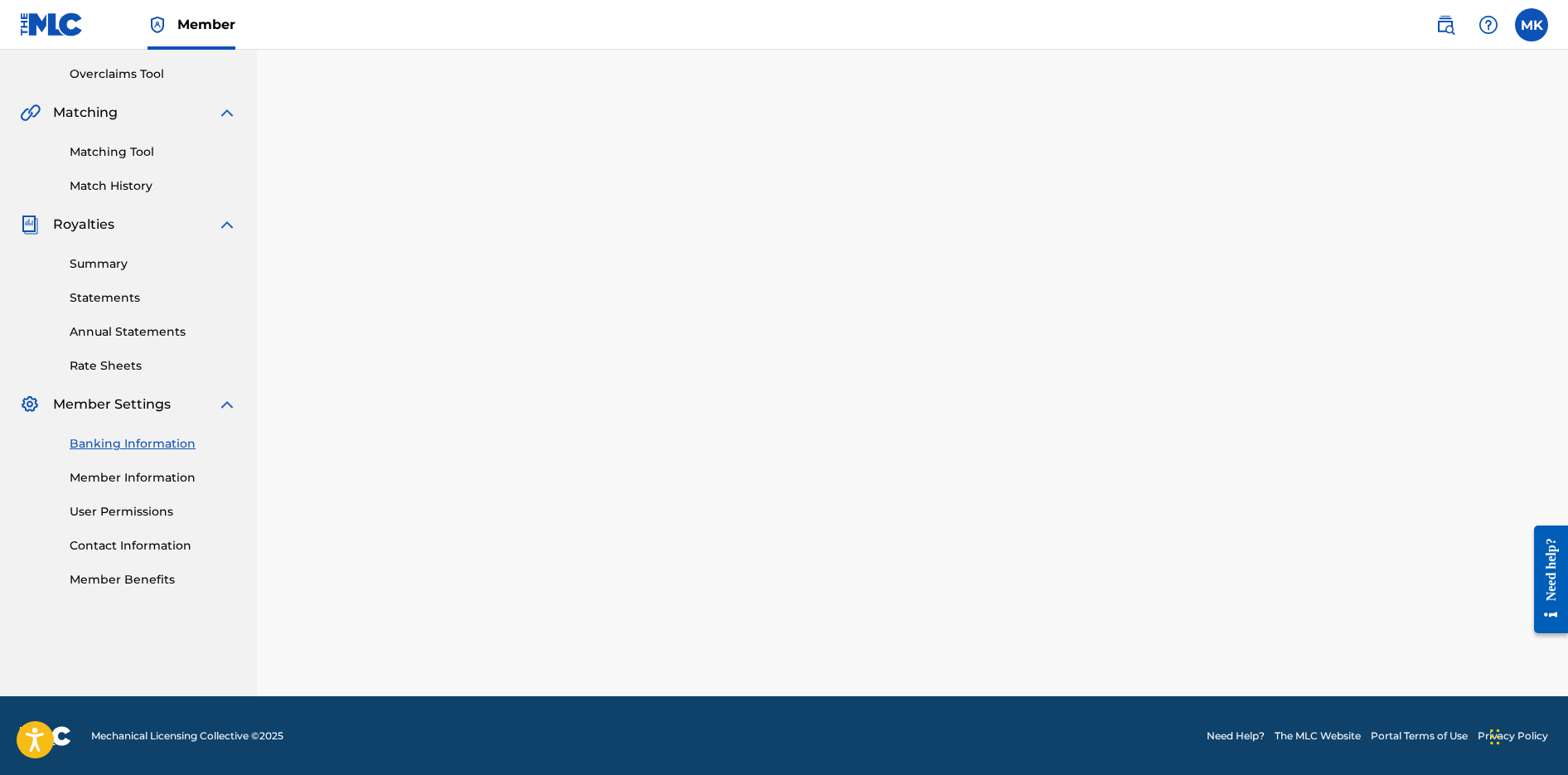
scroll to position [337, 0]
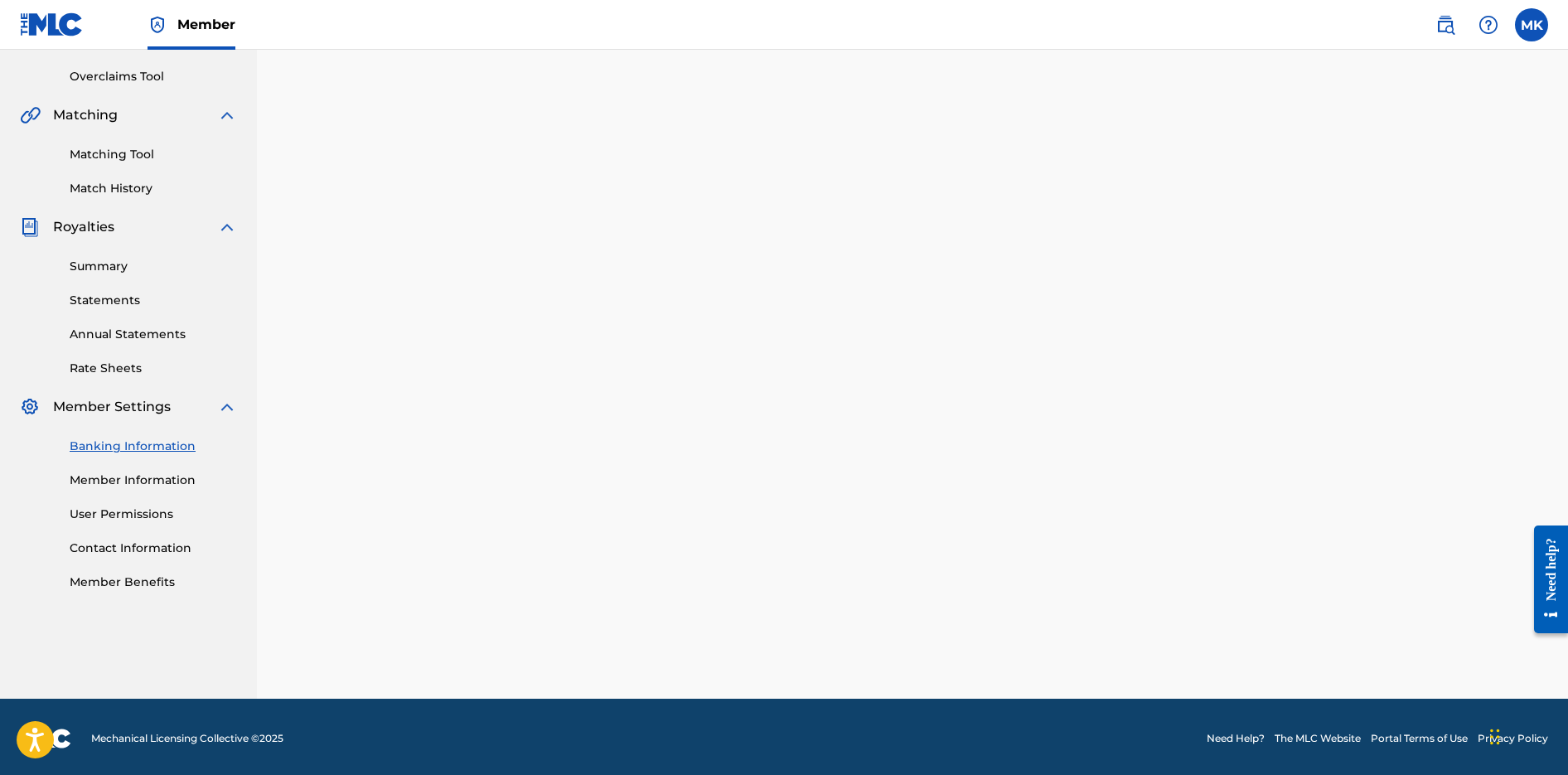
click at [118, 480] on link "Member Information" at bounding box center [153, 481] width 167 height 18
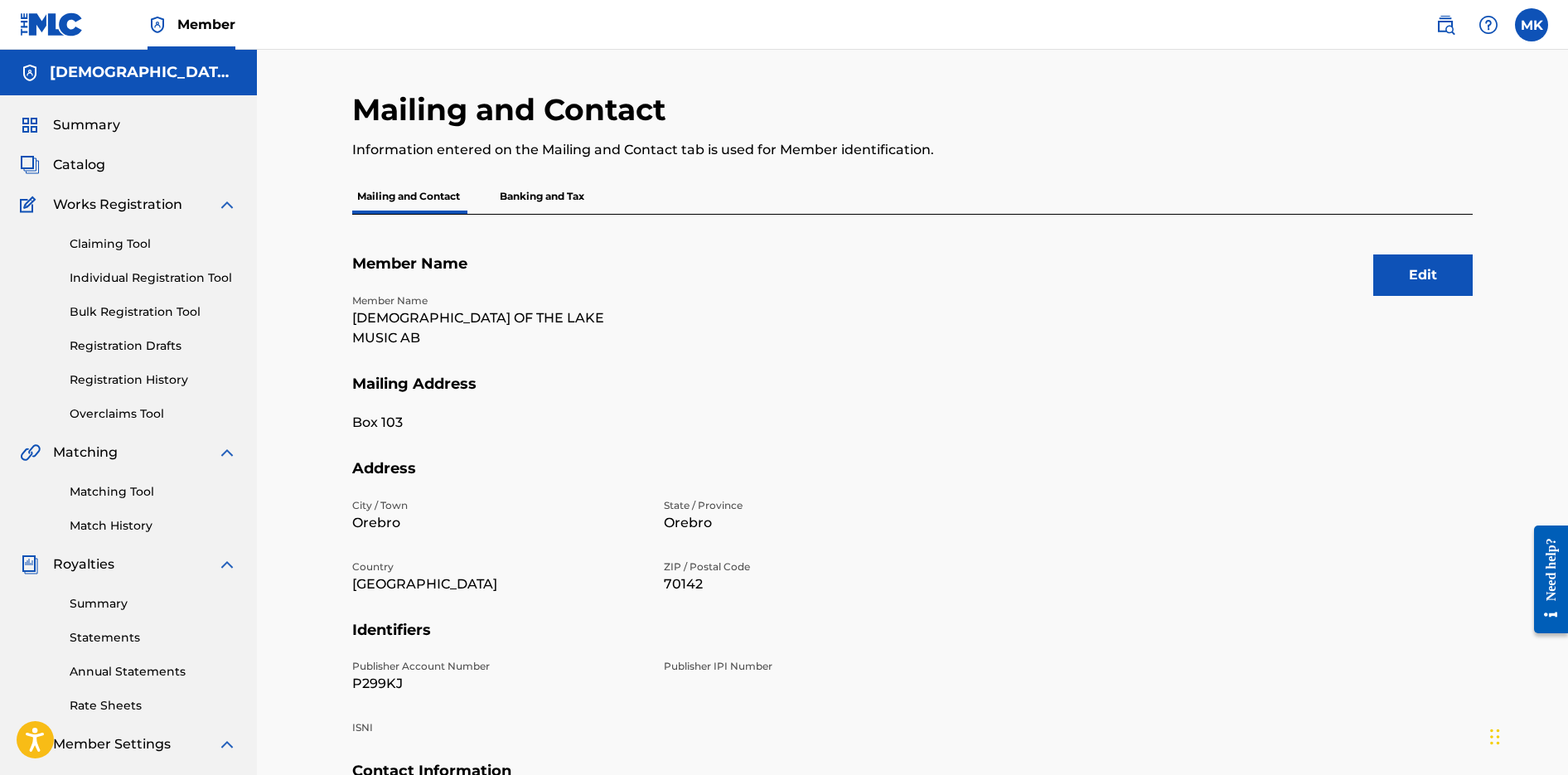
scroll to position [6, 0]
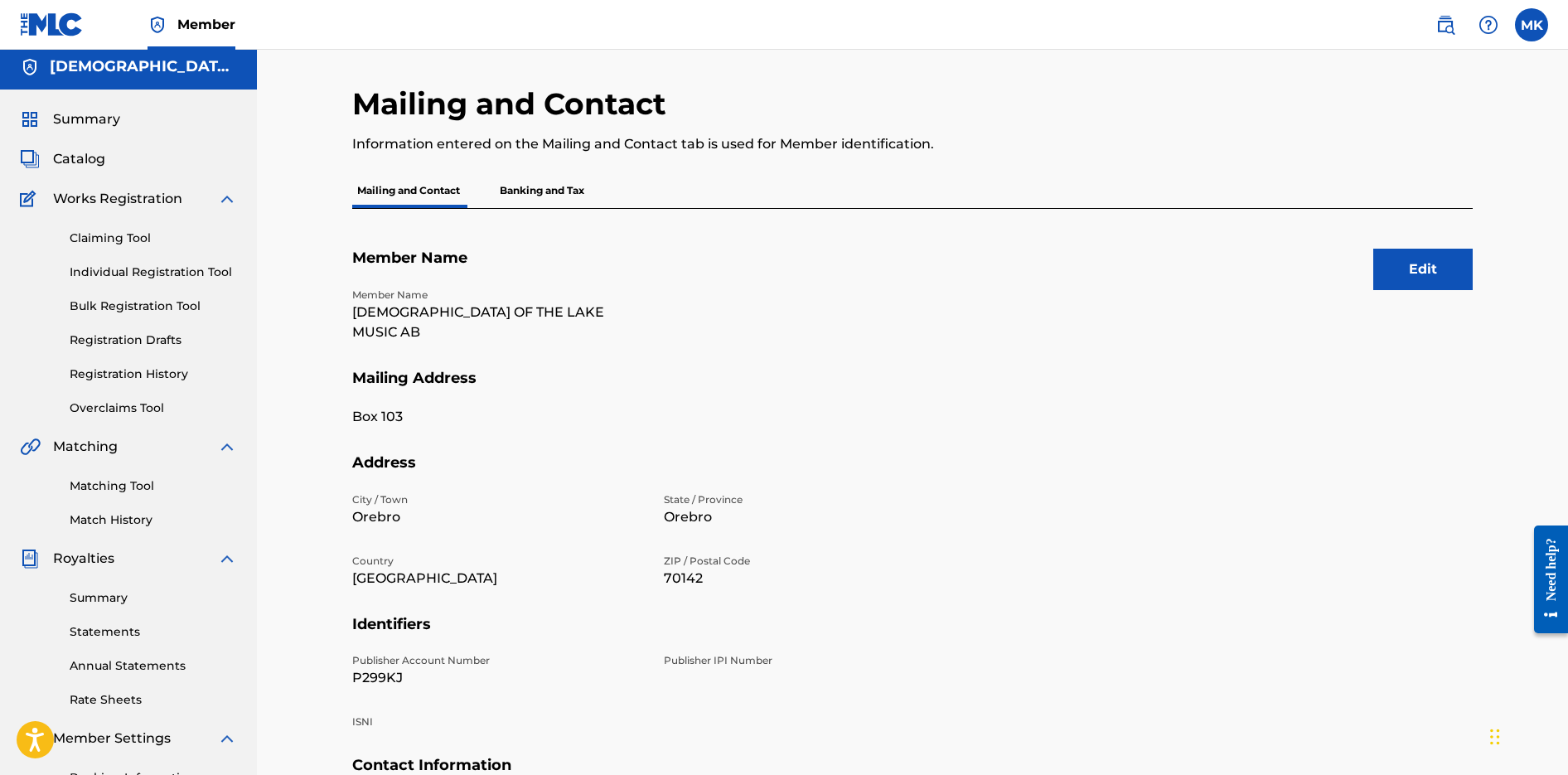
click at [524, 196] on p "Banking and Tax" at bounding box center [542, 191] width 95 height 35
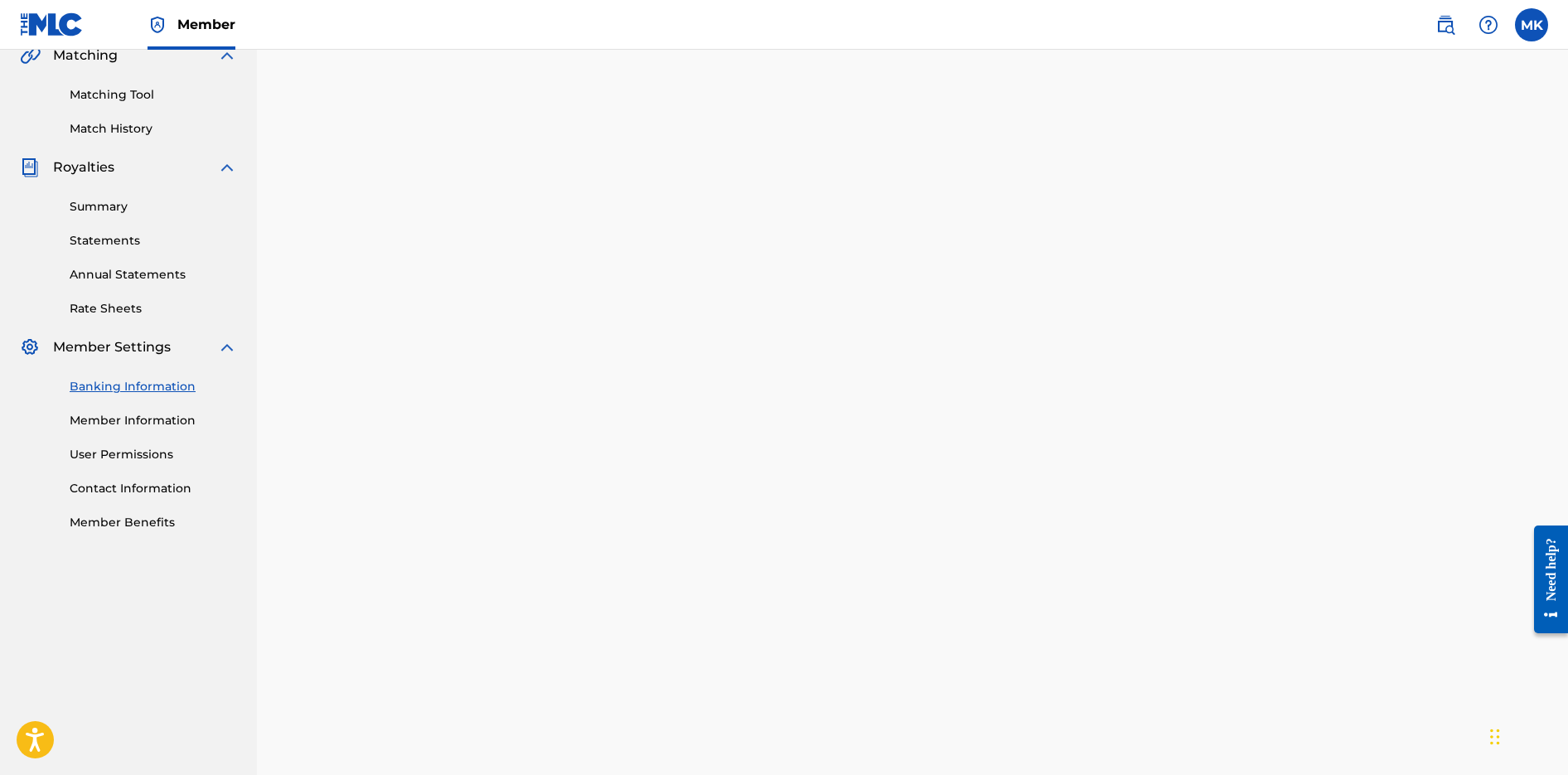
scroll to position [403, 0]
click at [113, 414] on link "Member Information" at bounding box center [153, 415] width 167 height 18
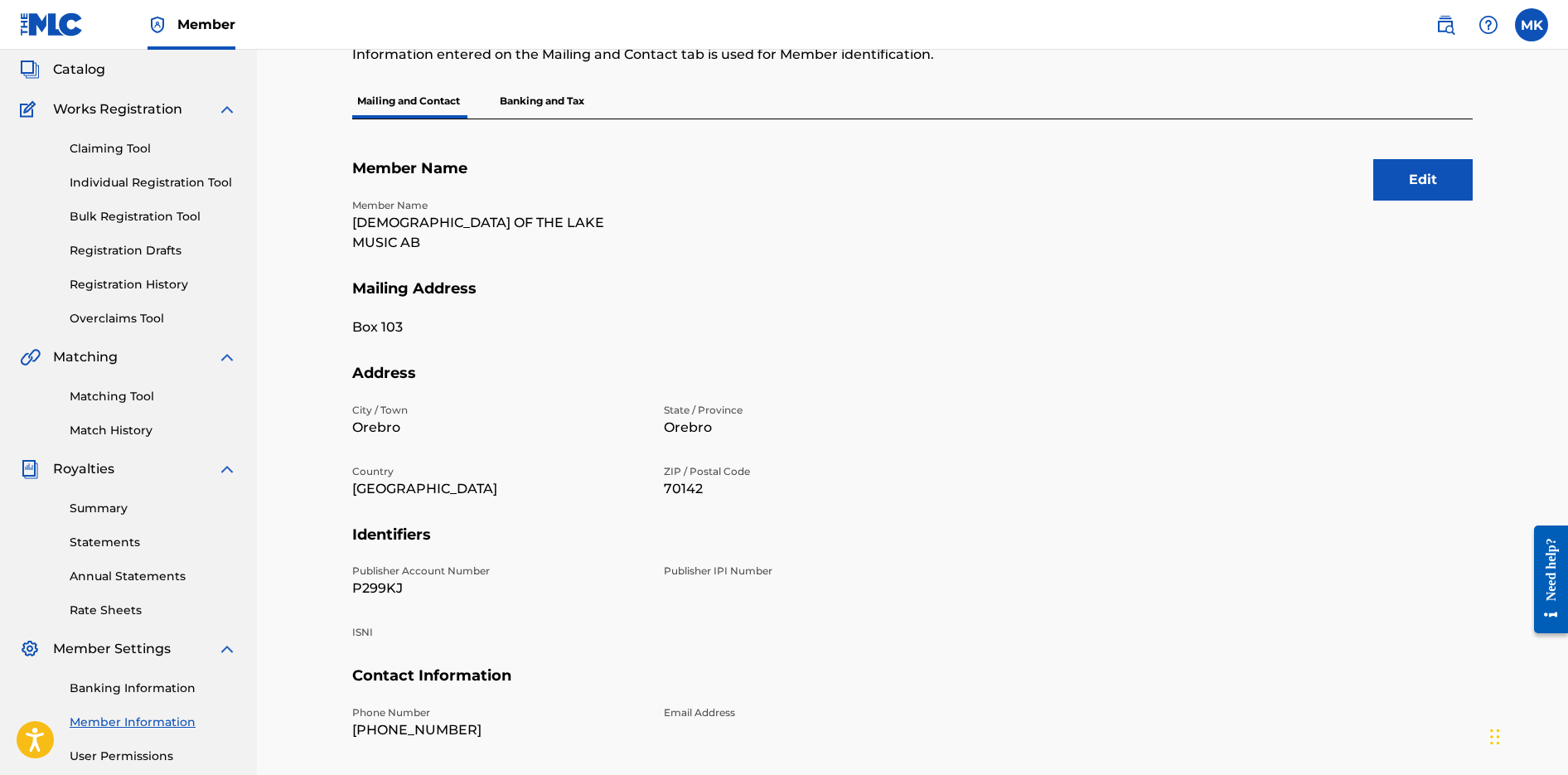
scroll to position [102, 0]
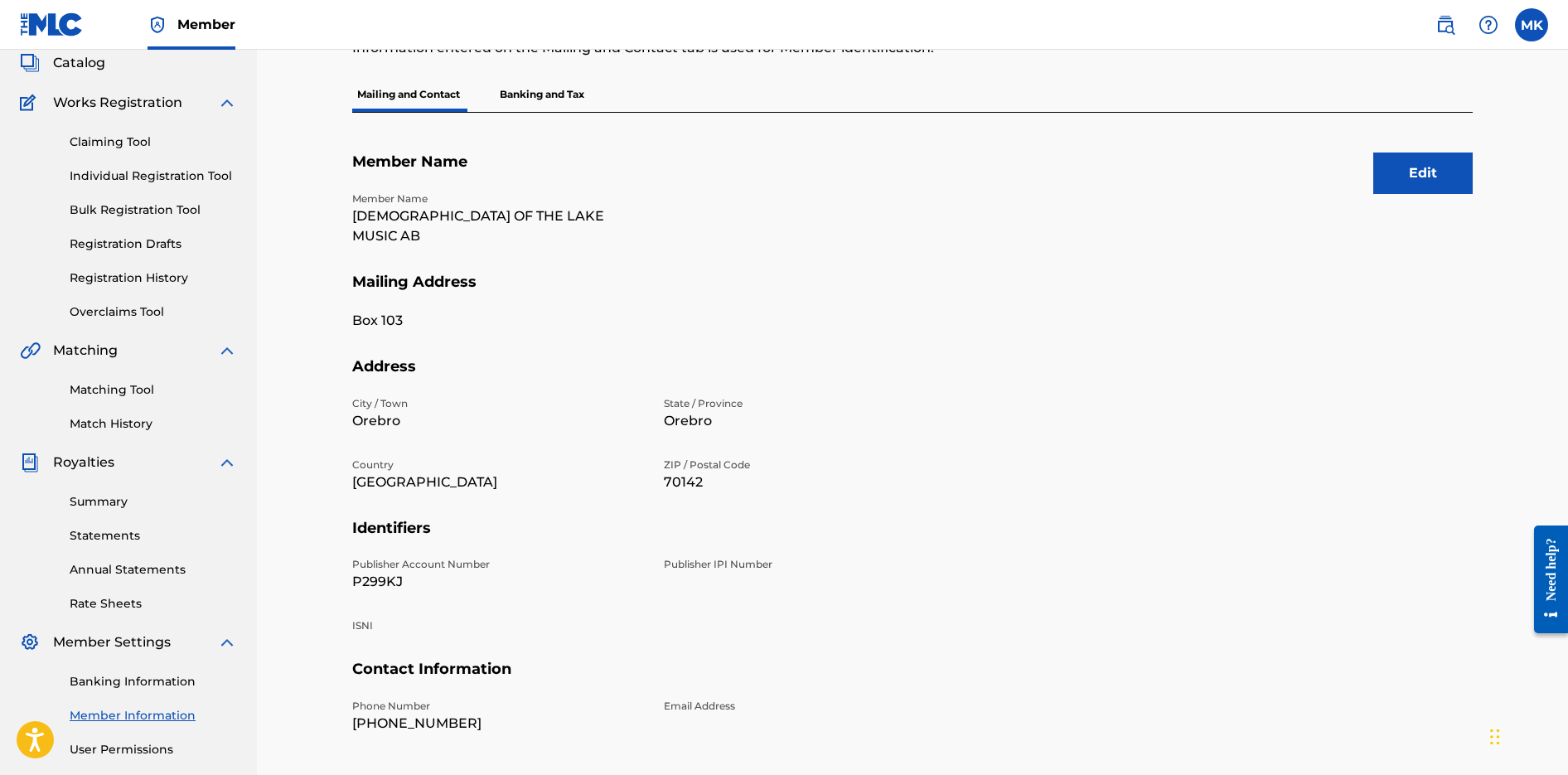
drag, startPoint x: 588, startPoint y: 216, endPoint x: 707, endPoint y: 222, distance: 119.2
click at [701, 224] on div "Member Name [DEMOGRAPHIC_DATA] OF THE LAKE MUSIC AB" at bounding box center [653, 232] width 603 height 81
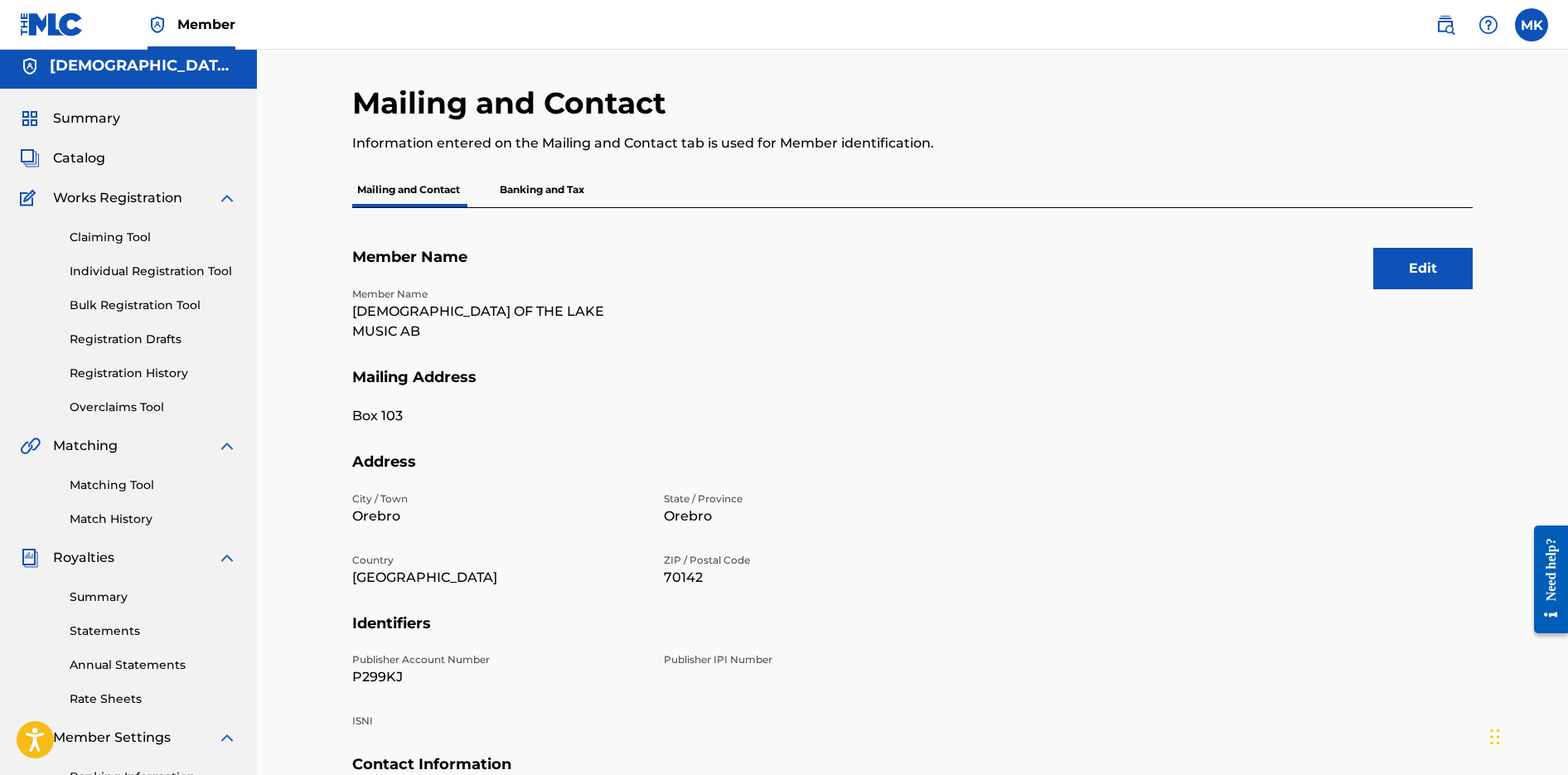
scroll to position [17, 0]
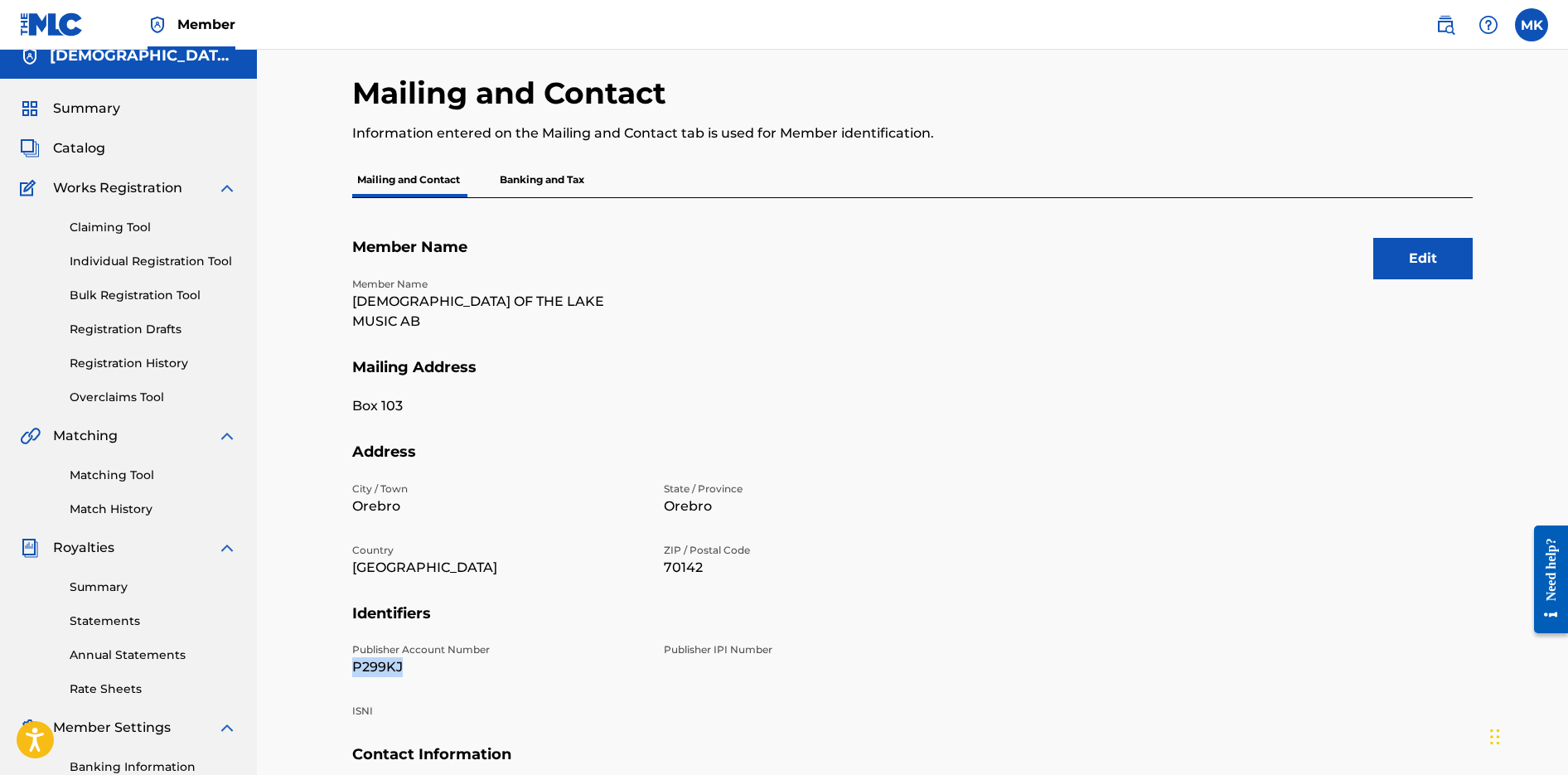
drag, startPoint x: 366, startPoint y: 650, endPoint x: 354, endPoint y: 650, distance: 12.0
click at [354, 658] on p "P299KJ" at bounding box center [497, 667] width 292 height 20
copy p "P299KJ"
click at [87, 112] on span "Summary" at bounding box center [87, 109] width 67 height 20
